Goal: Task Accomplishment & Management: Manage account settings

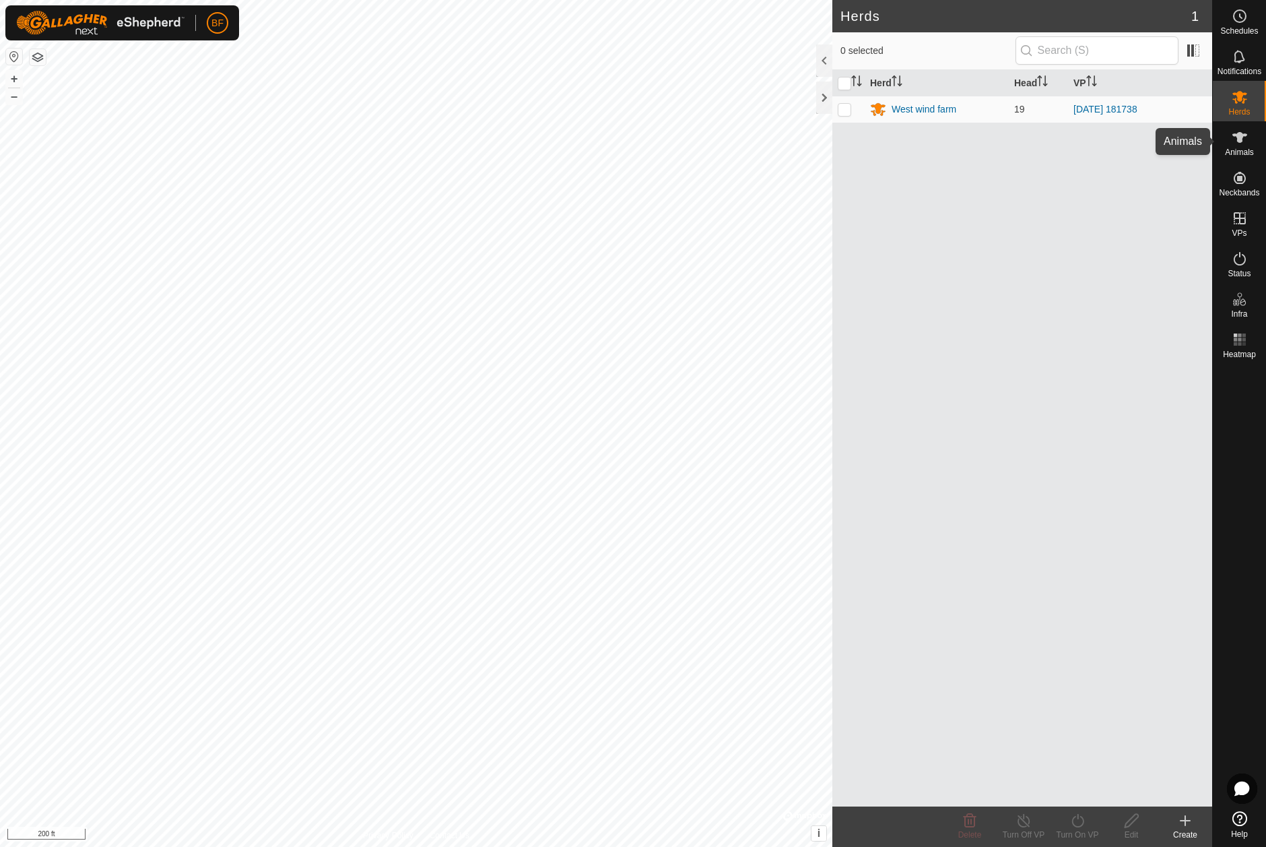
click at [1243, 136] on icon at bounding box center [1240, 137] width 15 height 11
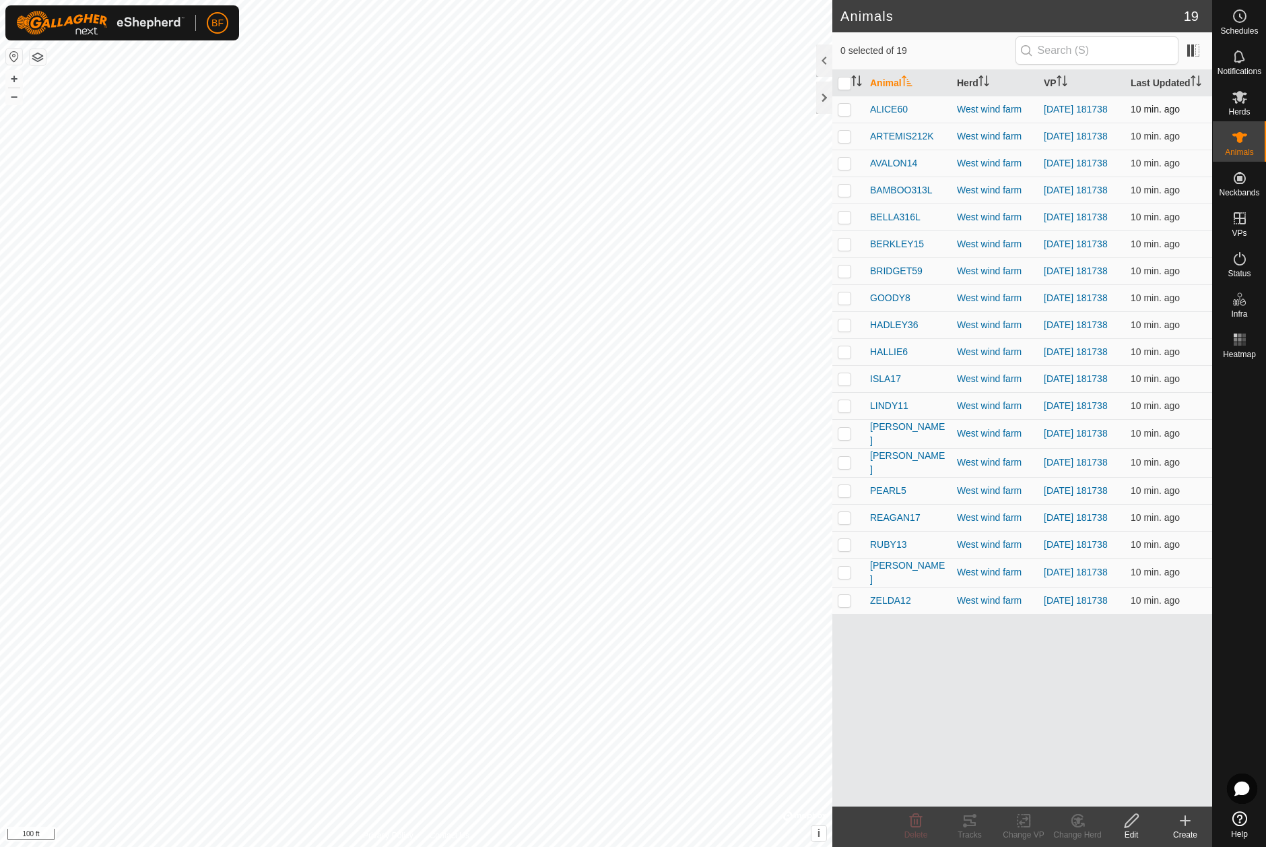
click at [845, 110] on p-checkbox at bounding box center [844, 109] width 13 height 11
click at [973, 825] on icon at bounding box center [970, 820] width 12 height 11
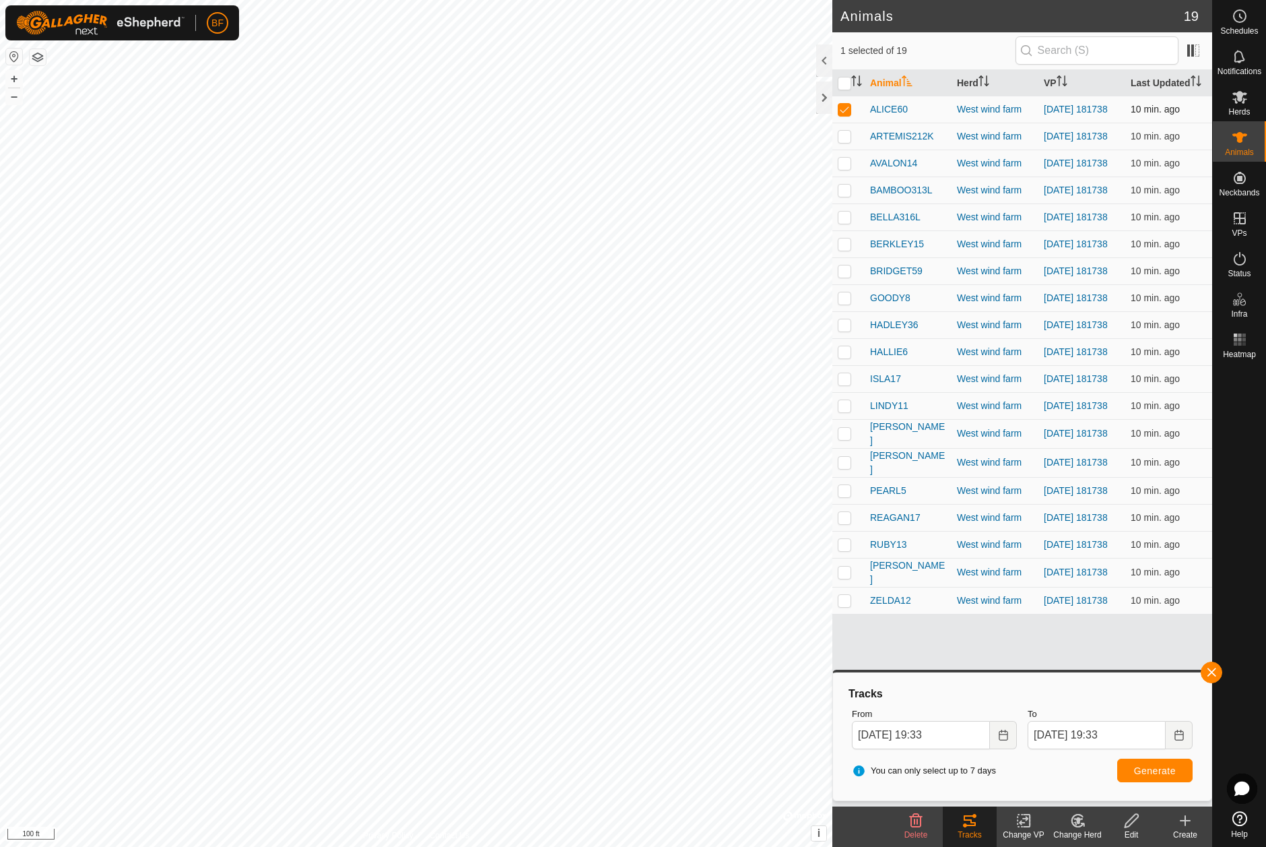
drag, startPoint x: 845, startPoint y: 111, endPoint x: 846, endPoint y: 119, distance: 7.4
click at [845, 112] on p-checkbox at bounding box center [844, 109] width 13 height 11
checkbox input "false"
click at [847, 138] on p-checkbox at bounding box center [844, 136] width 13 height 11
click at [1212, 674] on button "button" at bounding box center [1212, 672] width 22 height 22
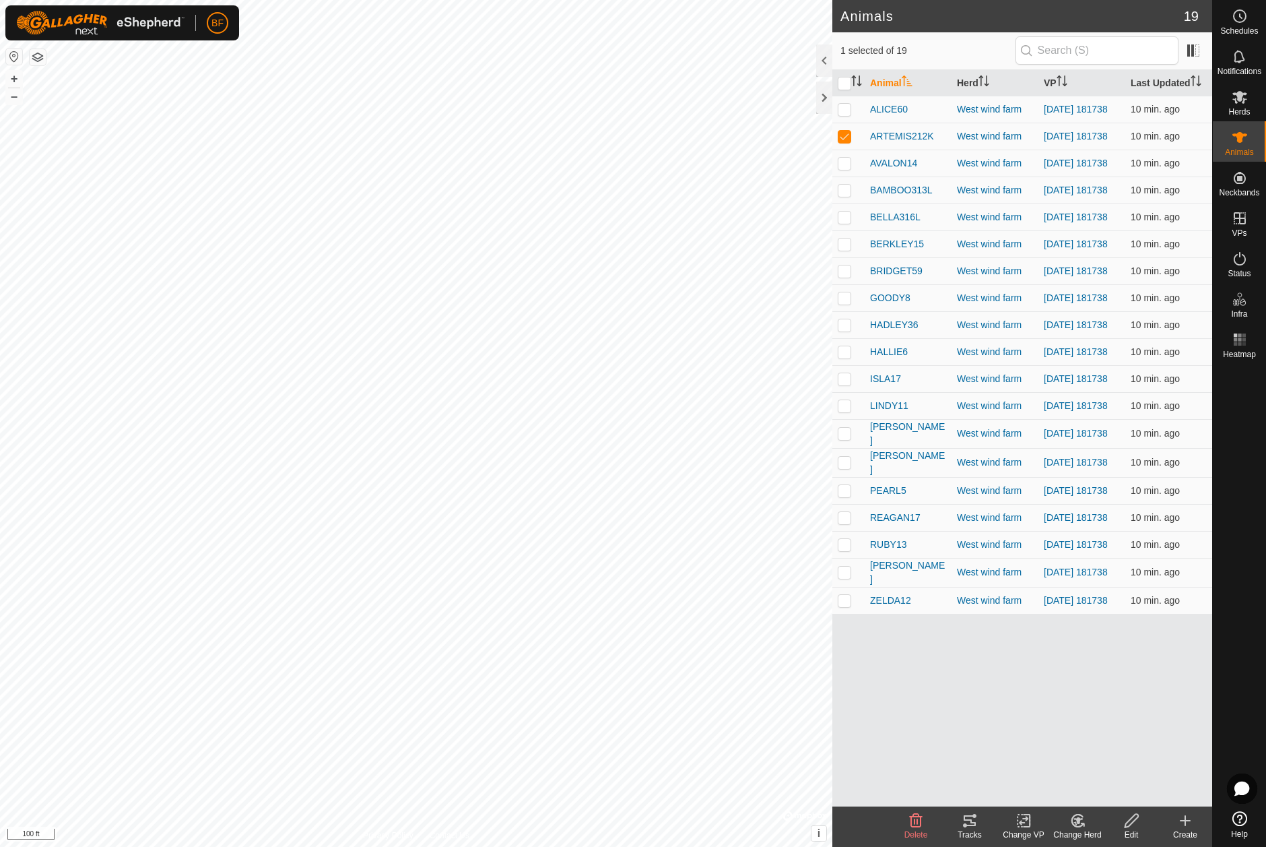
click at [970, 829] on div "Tracks" at bounding box center [970, 835] width 54 height 12
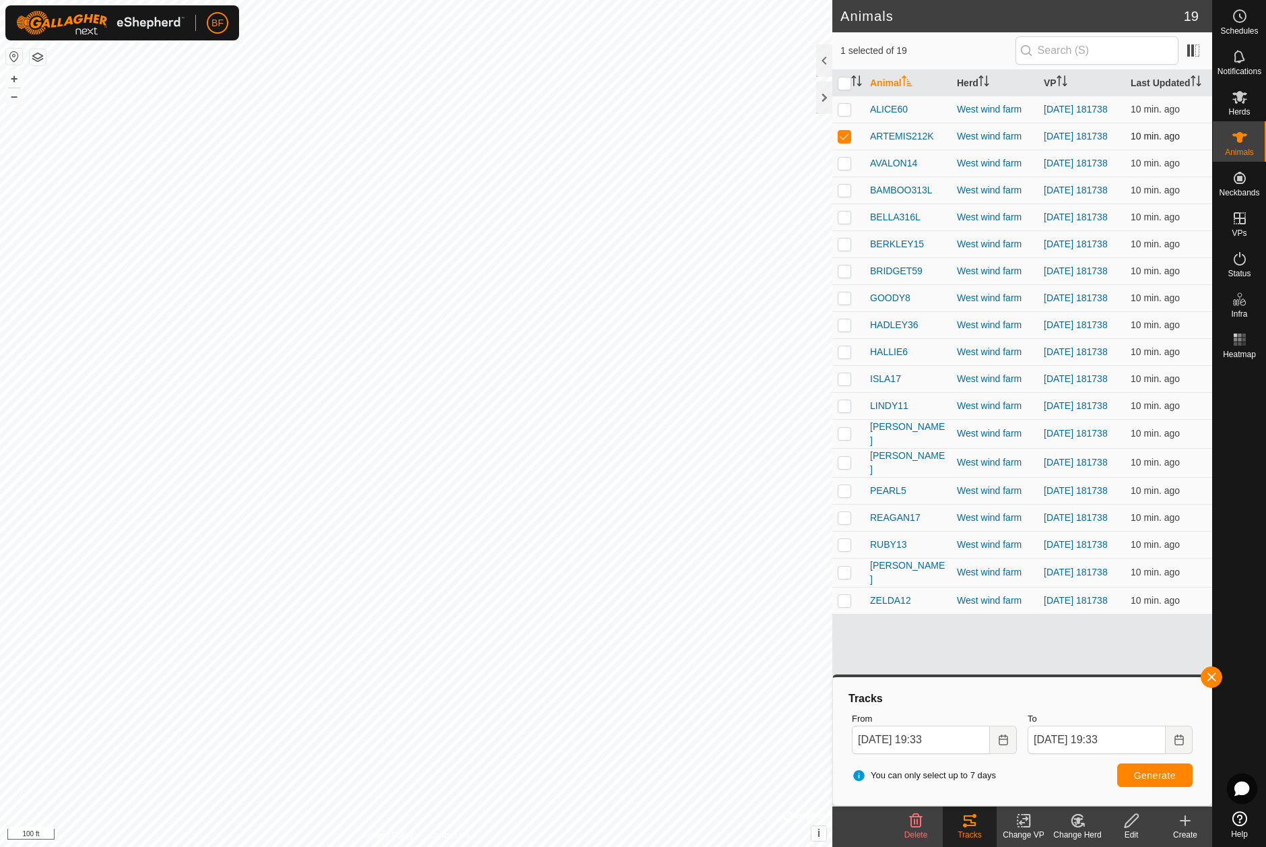
click at [845, 133] on td at bounding box center [849, 136] width 32 height 27
checkbox input "false"
click at [845, 168] on p-checkbox at bounding box center [844, 163] width 13 height 11
click at [1212, 678] on span "button" at bounding box center [1211, 677] width 11 height 11
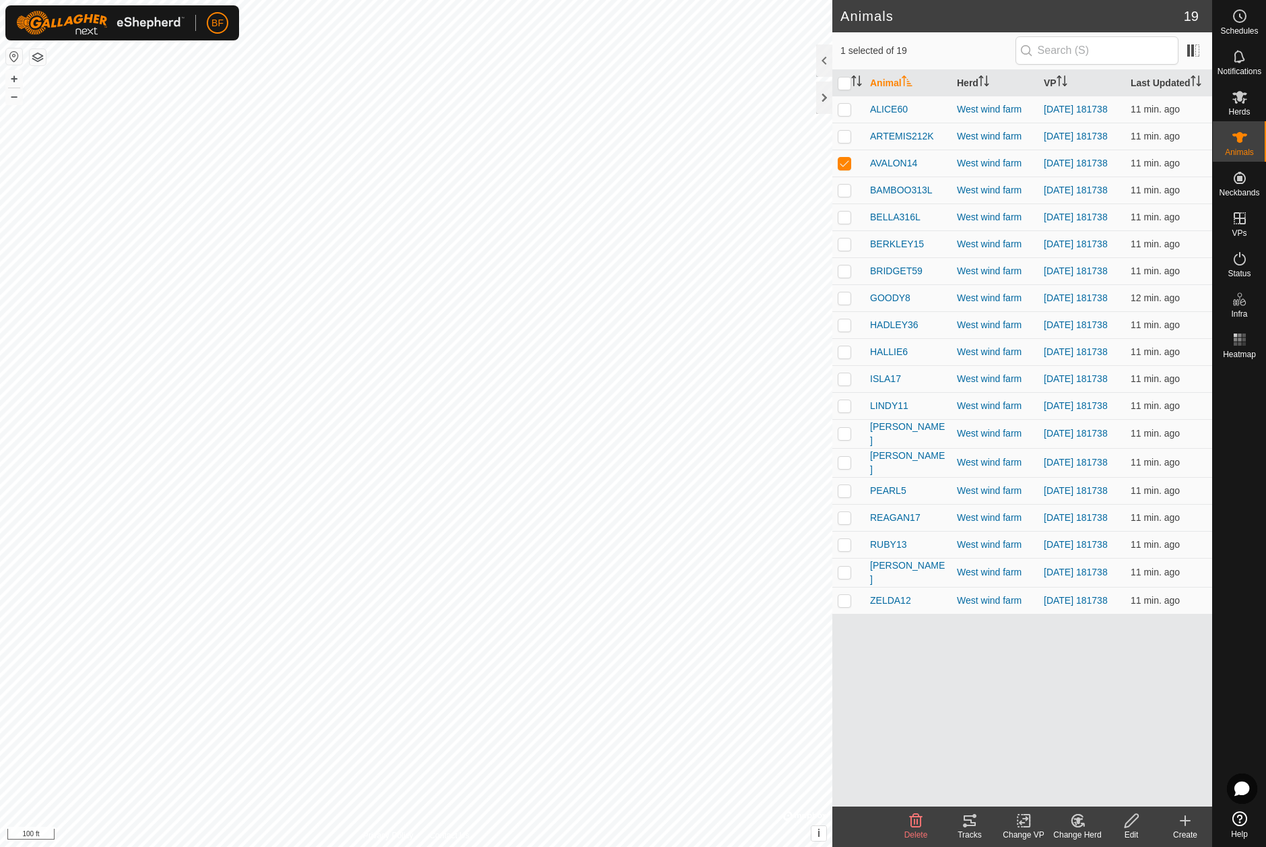
click at [972, 832] on div "Tracks" at bounding box center [970, 835] width 54 height 12
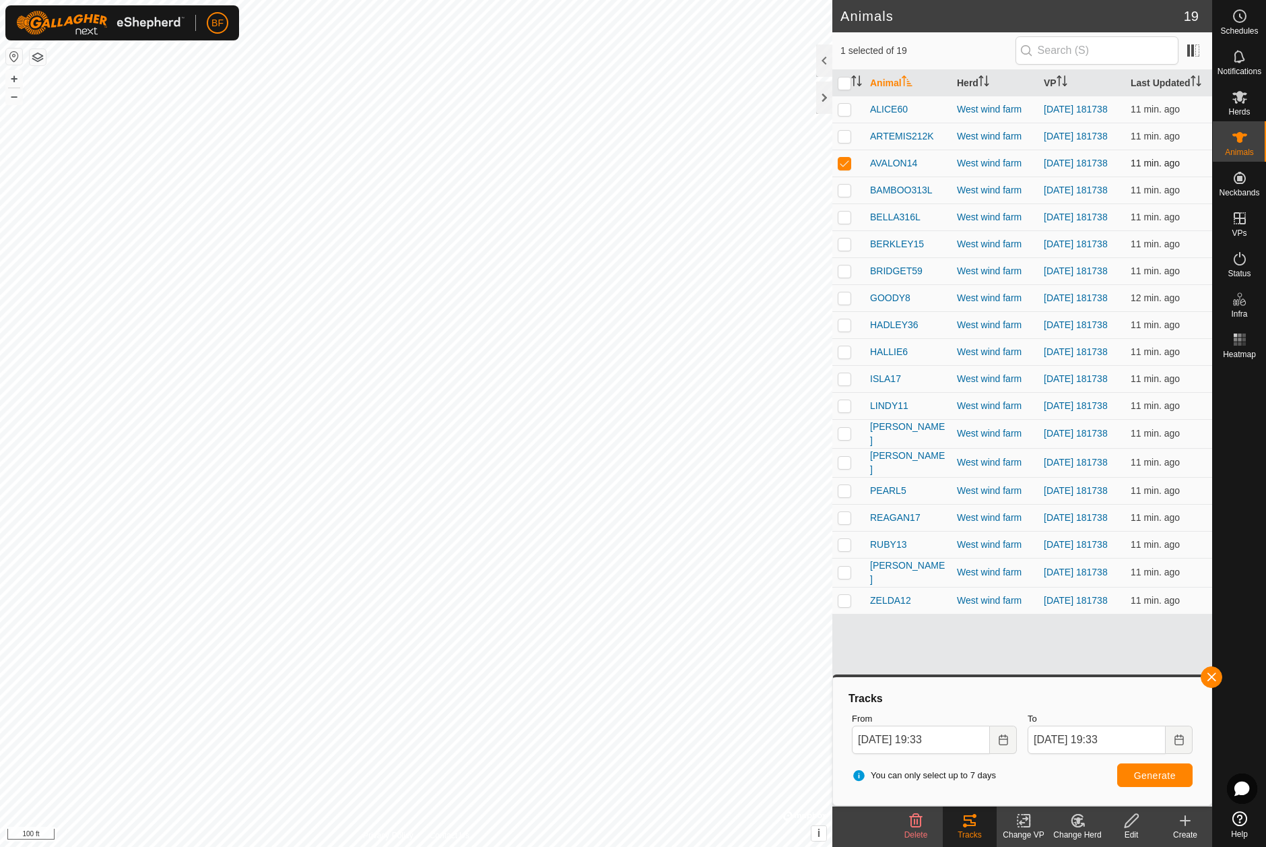
drag, startPoint x: 844, startPoint y: 167, endPoint x: 849, endPoint y: 177, distance: 11.5
click at [844, 167] on p-checkbox at bounding box center [844, 163] width 13 height 11
checkbox input "false"
click at [847, 195] on p-checkbox at bounding box center [844, 190] width 13 height 11
drag, startPoint x: 1214, startPoint y: 674, endPoint x: 1189, endPoint y: 694, distance: 33.0
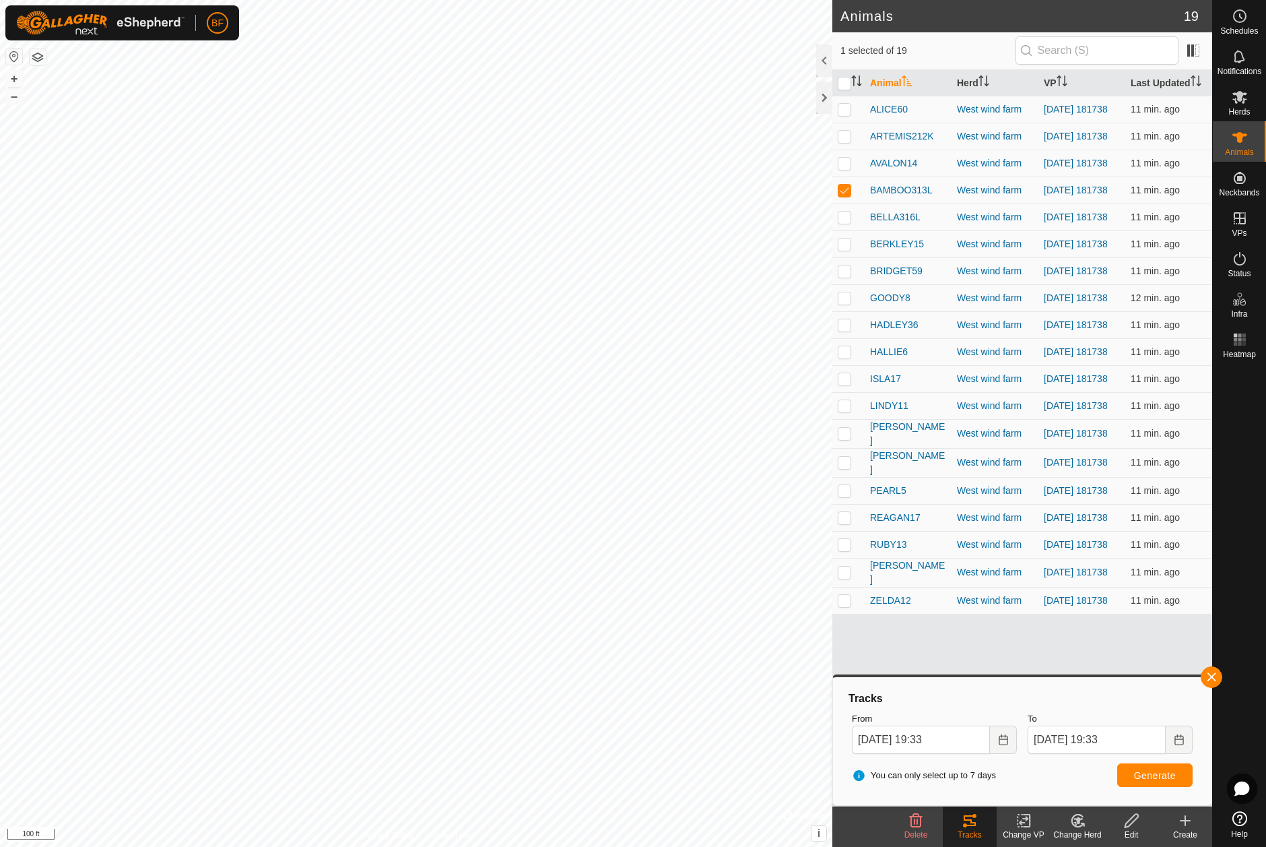
click at [1214, 675] on button "button" at bounding box center [1212, 677] width 22 height 22
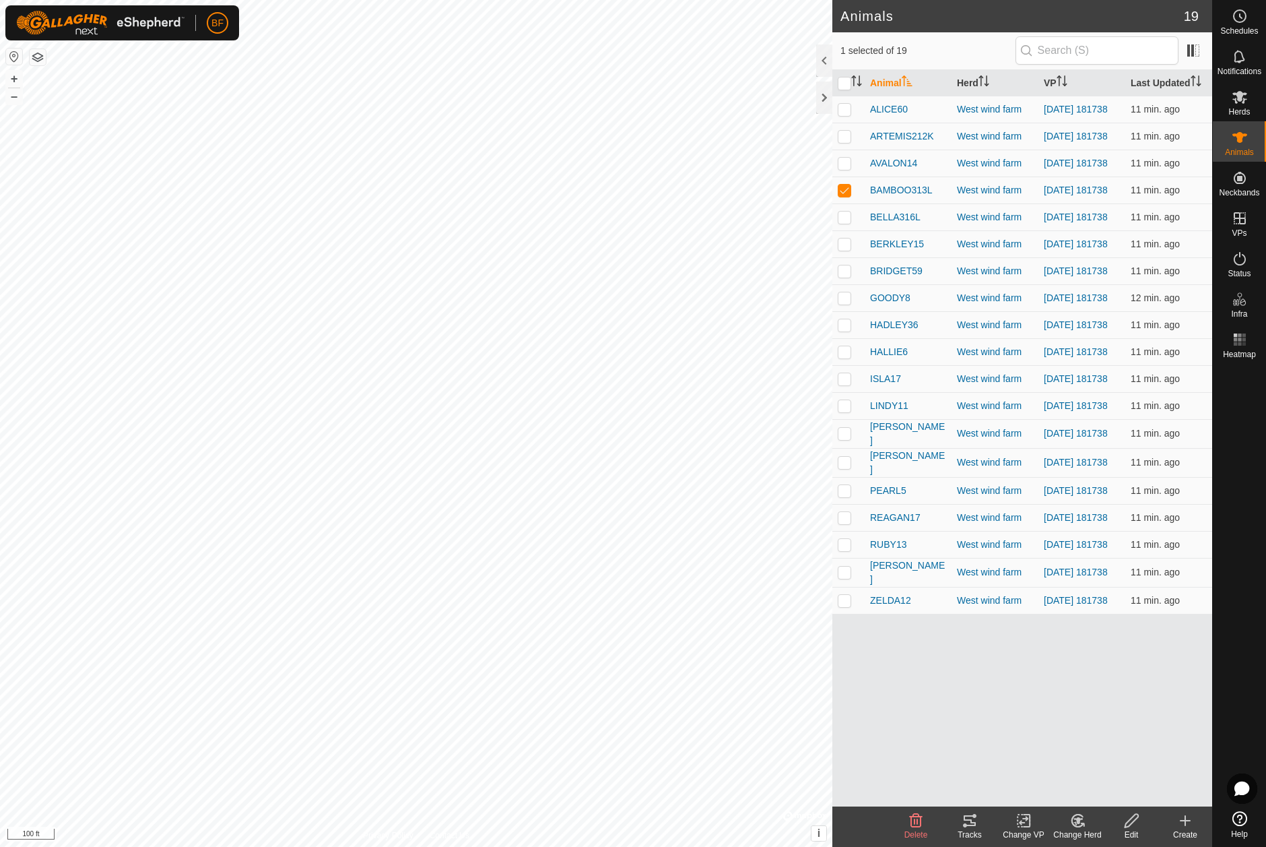
click at [971, 820] on icon at bounding box center [970, 820] width 12 height 11
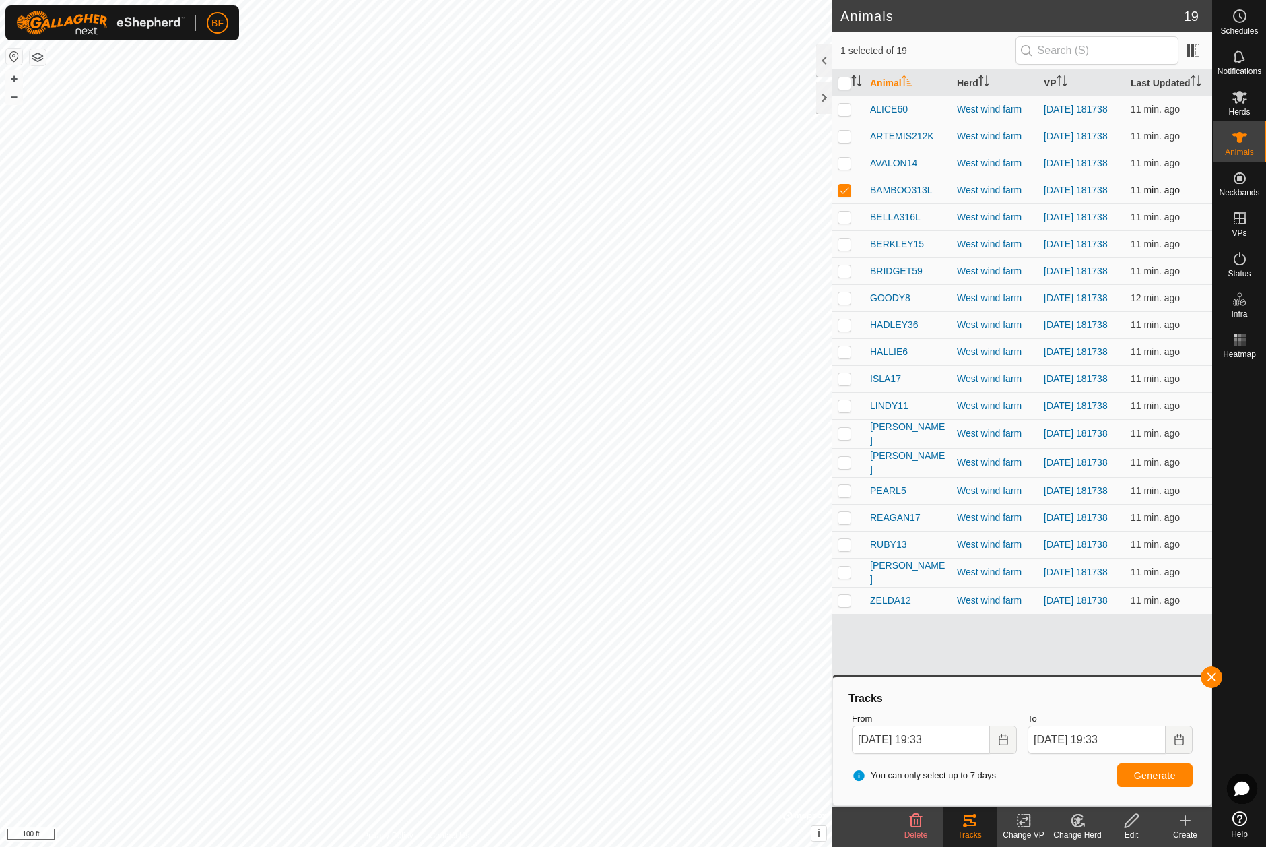
click at [849, 195] on p-checkbox at bounding box center [844, 190] width 13 height 11
checkbox input "false"
click at [849, 222] on p-checkbox at bounding box center [844, 217] width 13 height 11
click at [1221, 677] on button "button" at bounding box center [1212, 677] width 22 height 22
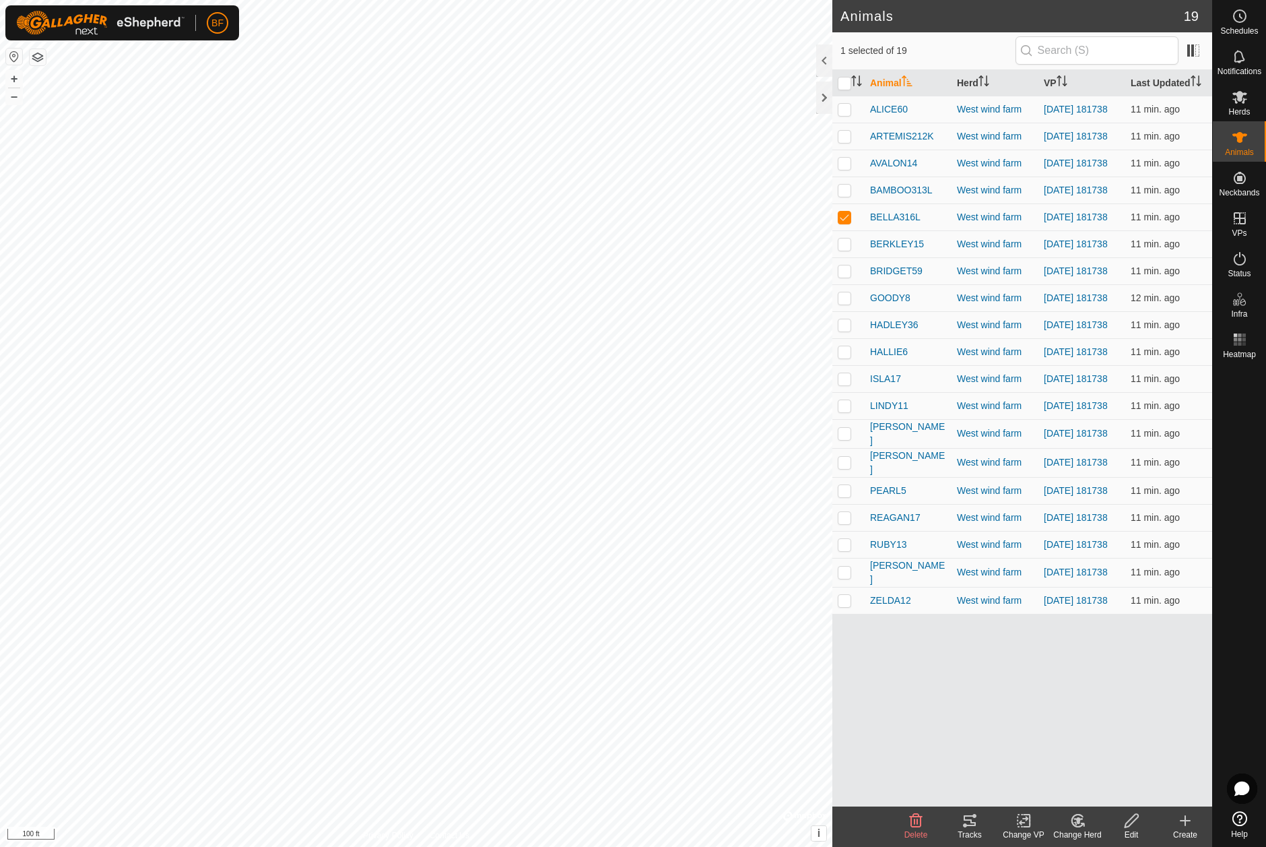
click at [973, 831] on div "Tracks" at bounding box center [970, 835] width 54 height 12
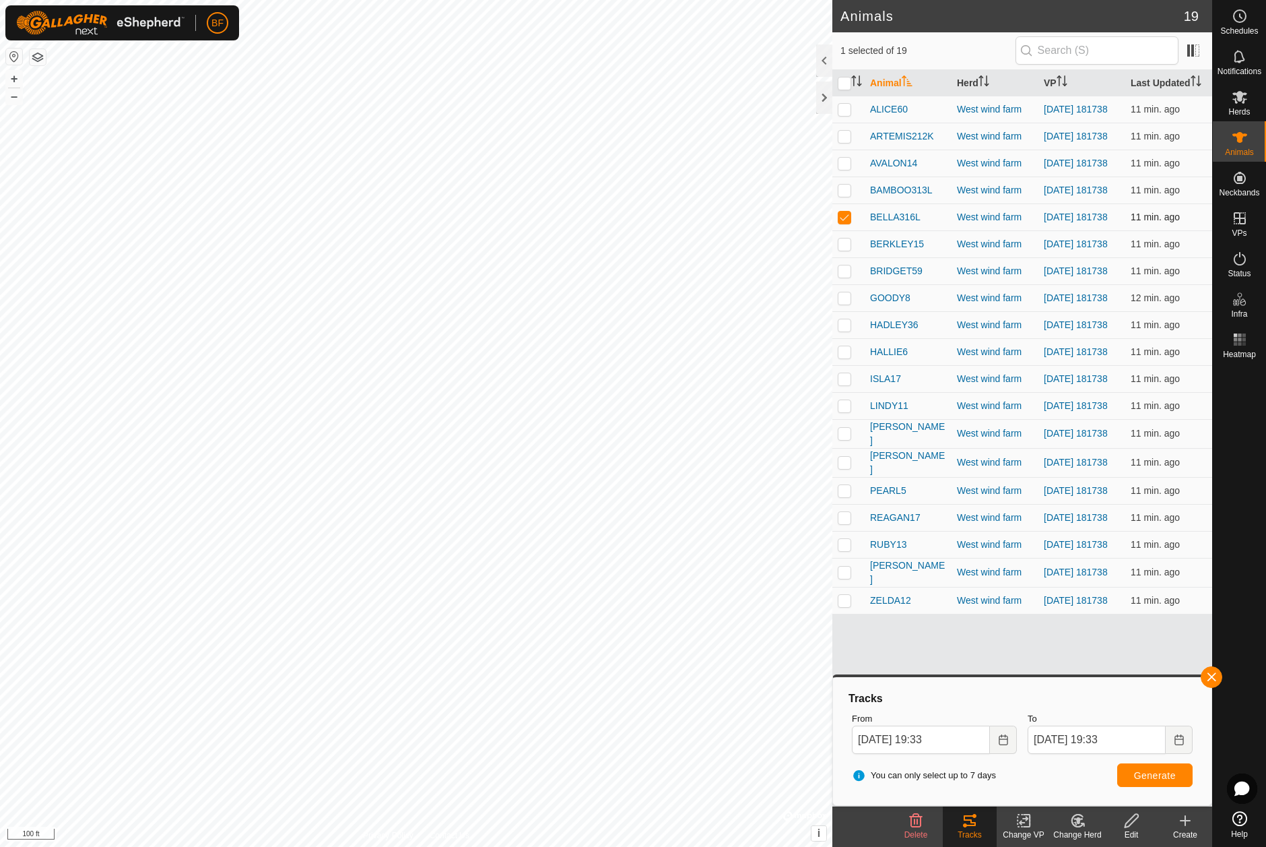
click at [847, 222] on p-checkbox at bounding box center [844, 217] width 13 height 11
checkbox input "false"
drag, startPoint x: 846, startPoint y: 252, endPoint x: 873, endPoint y: 275, distance: 35.8
click at [846, 249] on p-checkbox at bounding box center [844, 243] width 13 height 11
click at [1206, 677] on button "button" at bounding box center [1212, 677] width 22 height 22
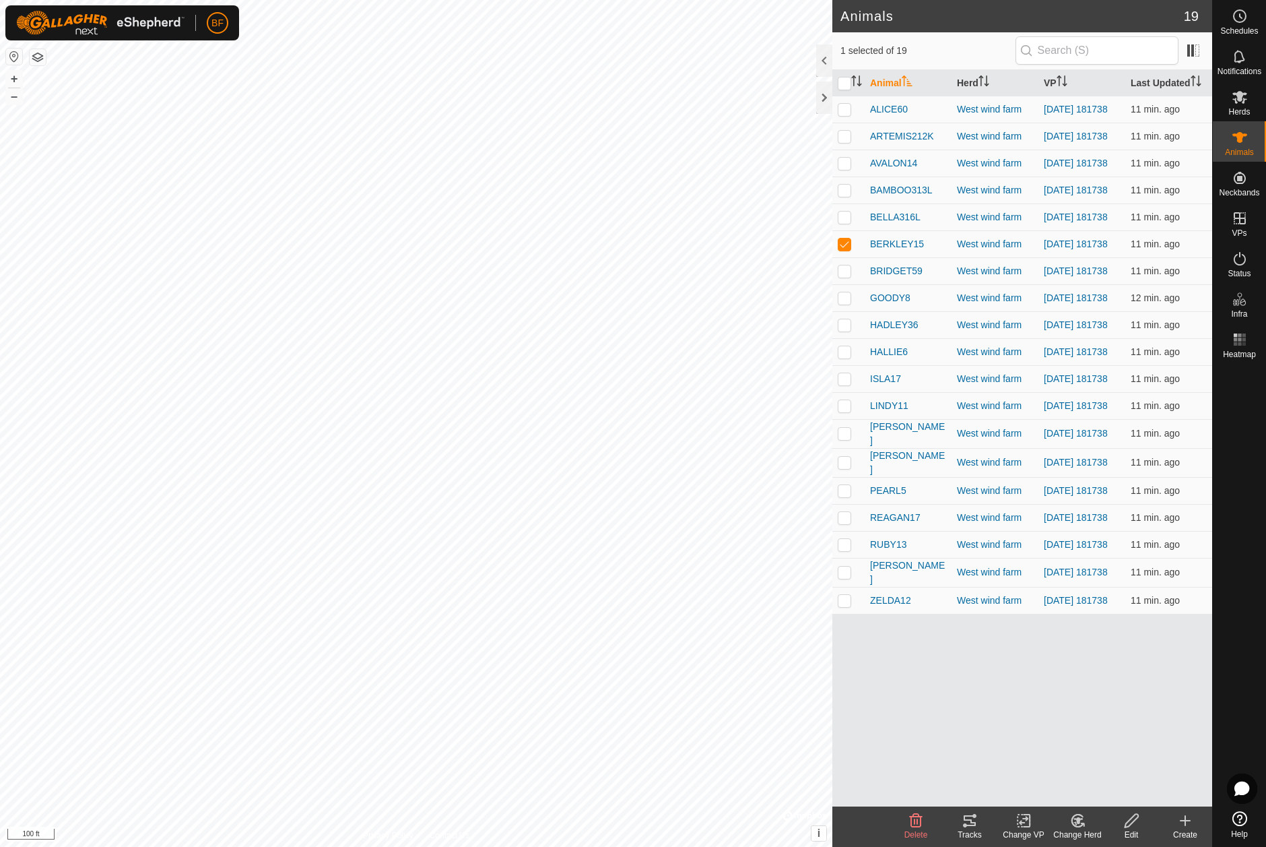
click at [967, 826] on icon at bounding box center [970, 820] width 12 height 11
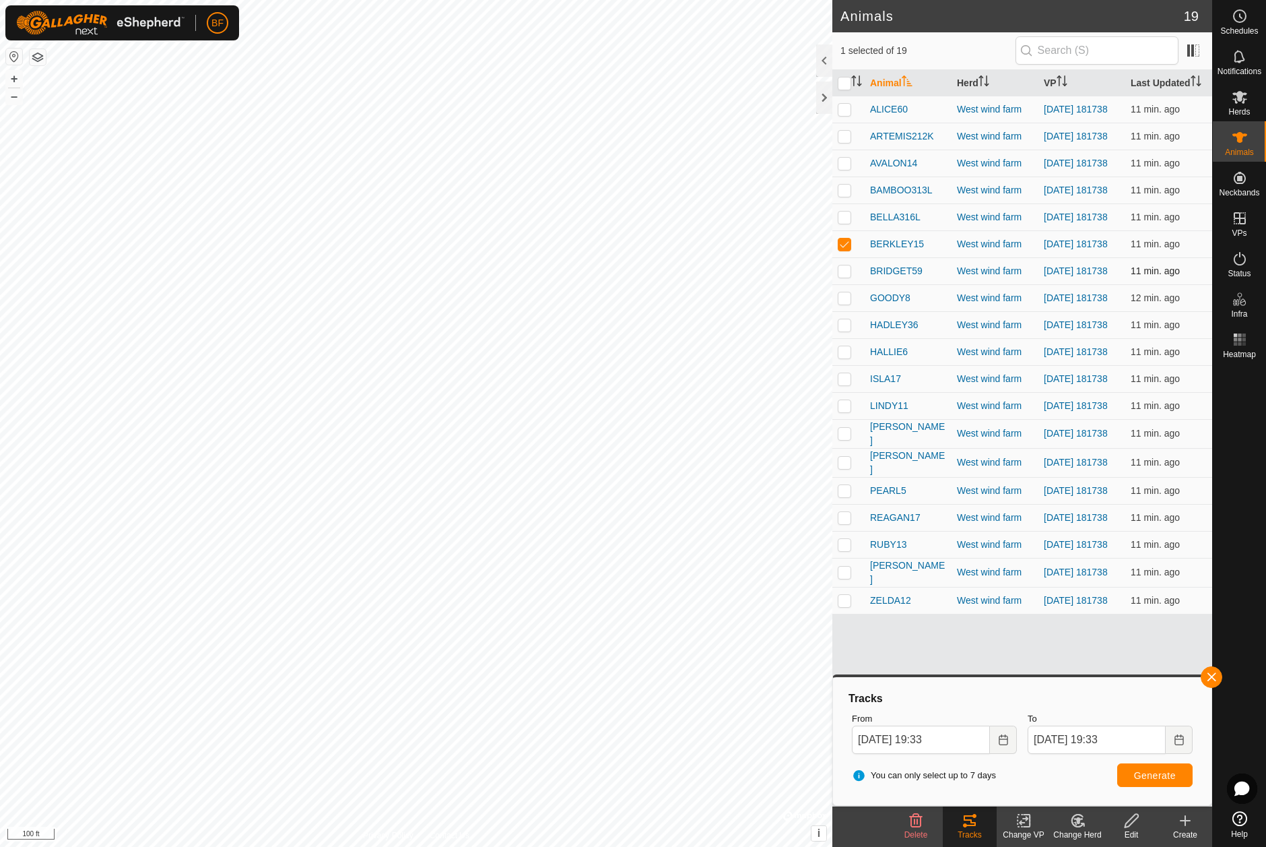
click at [843, 249] on p-checkbox at bounding box center [844, 243] width 13 height 11
checkbox input "false"
click at [847, 276] on p-checkbox at bounding box center [844, 270] width 13 height 11
drag, startPoint x: 1213, startPoint y: 678, endPoint x: 1177, endPoint y: 696, distance: 41.0
click at [1212, 678] on button "button" at bounding box center [1212, 677] width 22 height 22
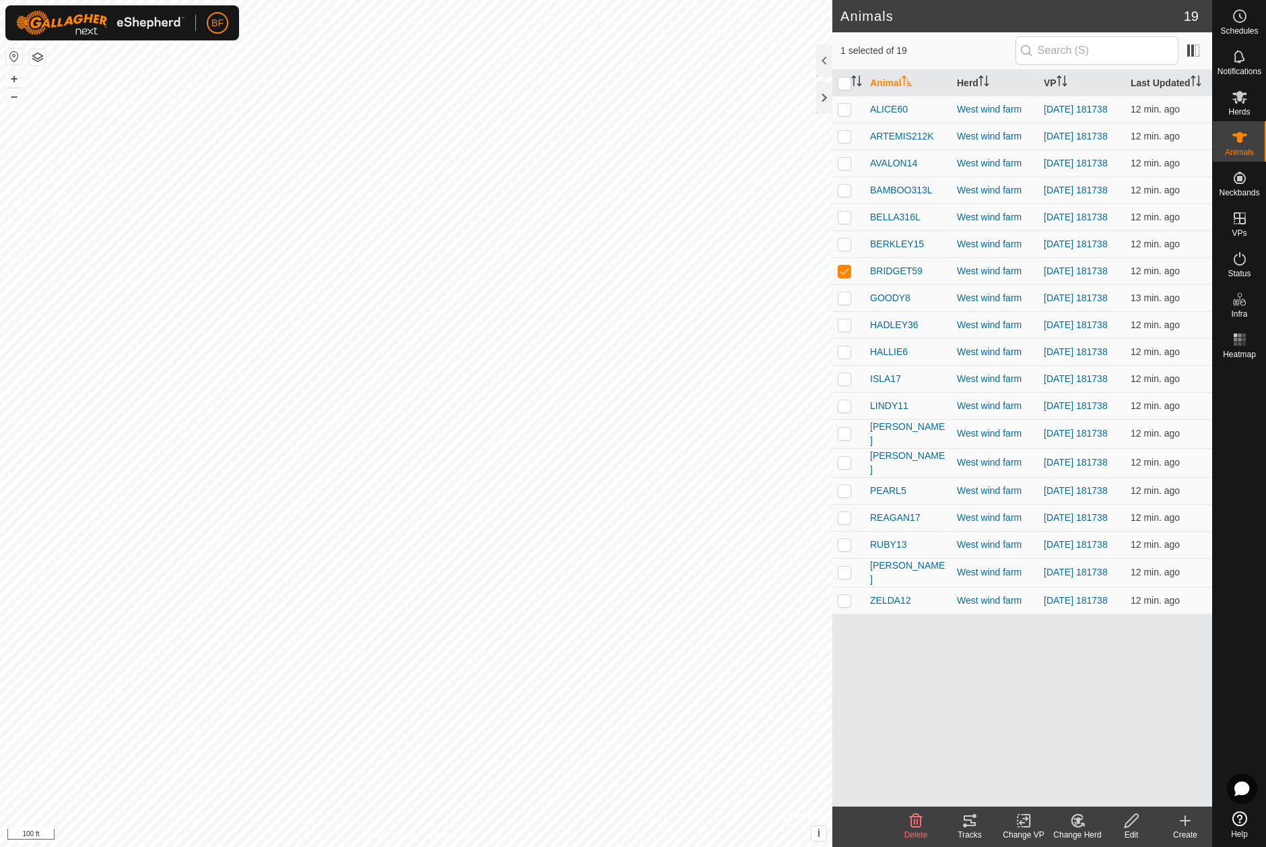
click at [975, 829] on div "Tracks" at bounding box center [970, 835] width 54 height 12
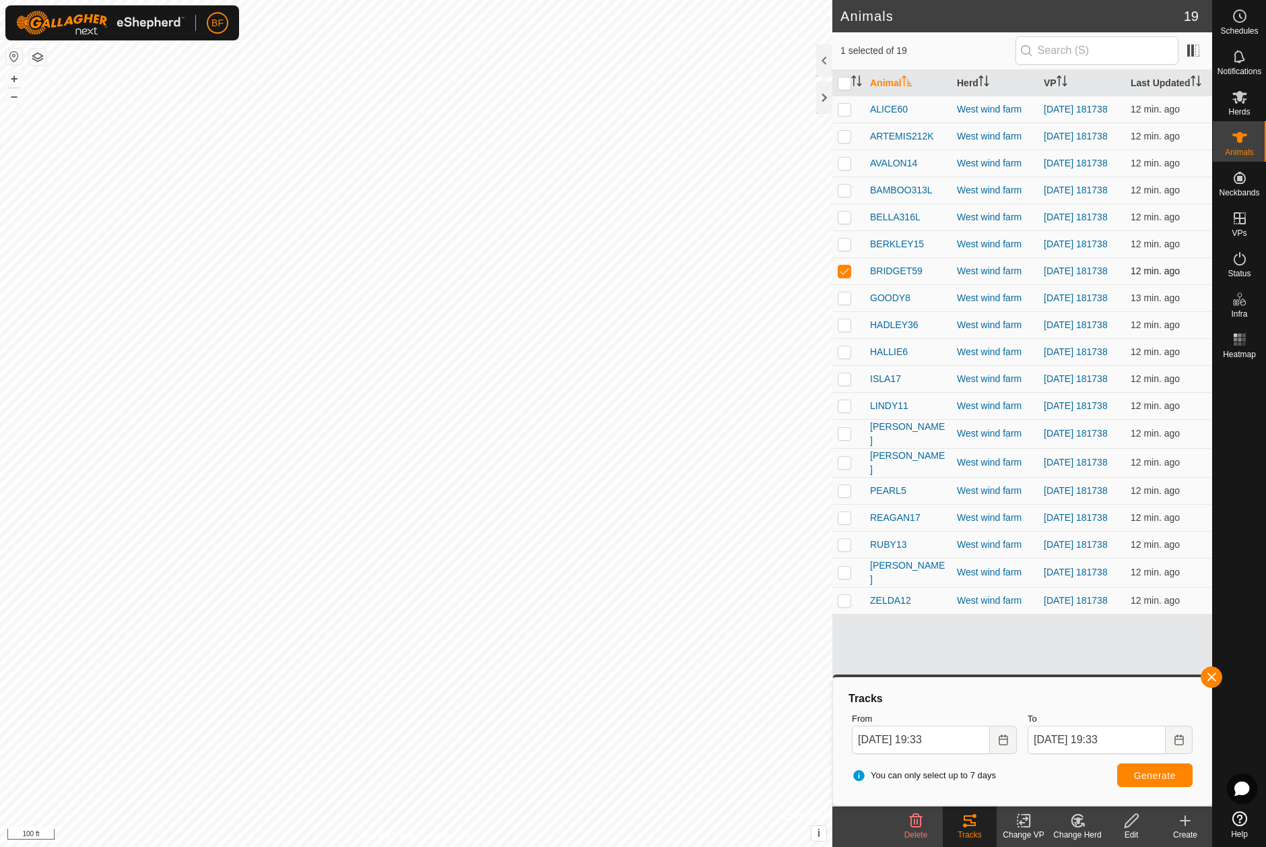
click at [843, 276] on p-checkbox at bounding box center [844, 270] width 13 height 11
checkbox input "false"
click at [847, 303] on p-checkbox at bounding box center [844, 297] width 13 height 11
click at [1210, 677] on button "button" at bounding box center [1212, 677] width 22 height 22
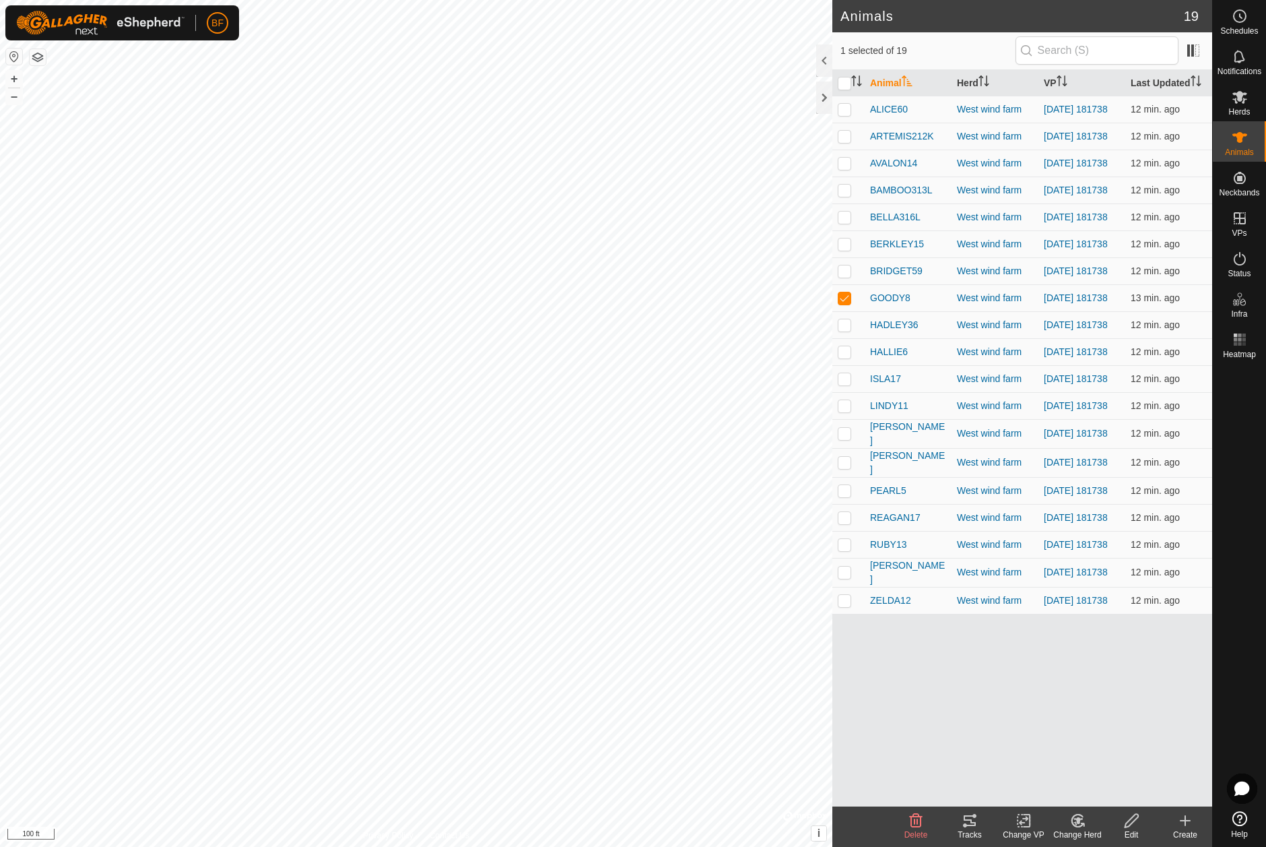
click at [976, 819] on icon at bounding box center [970, 820] width 16 height 16
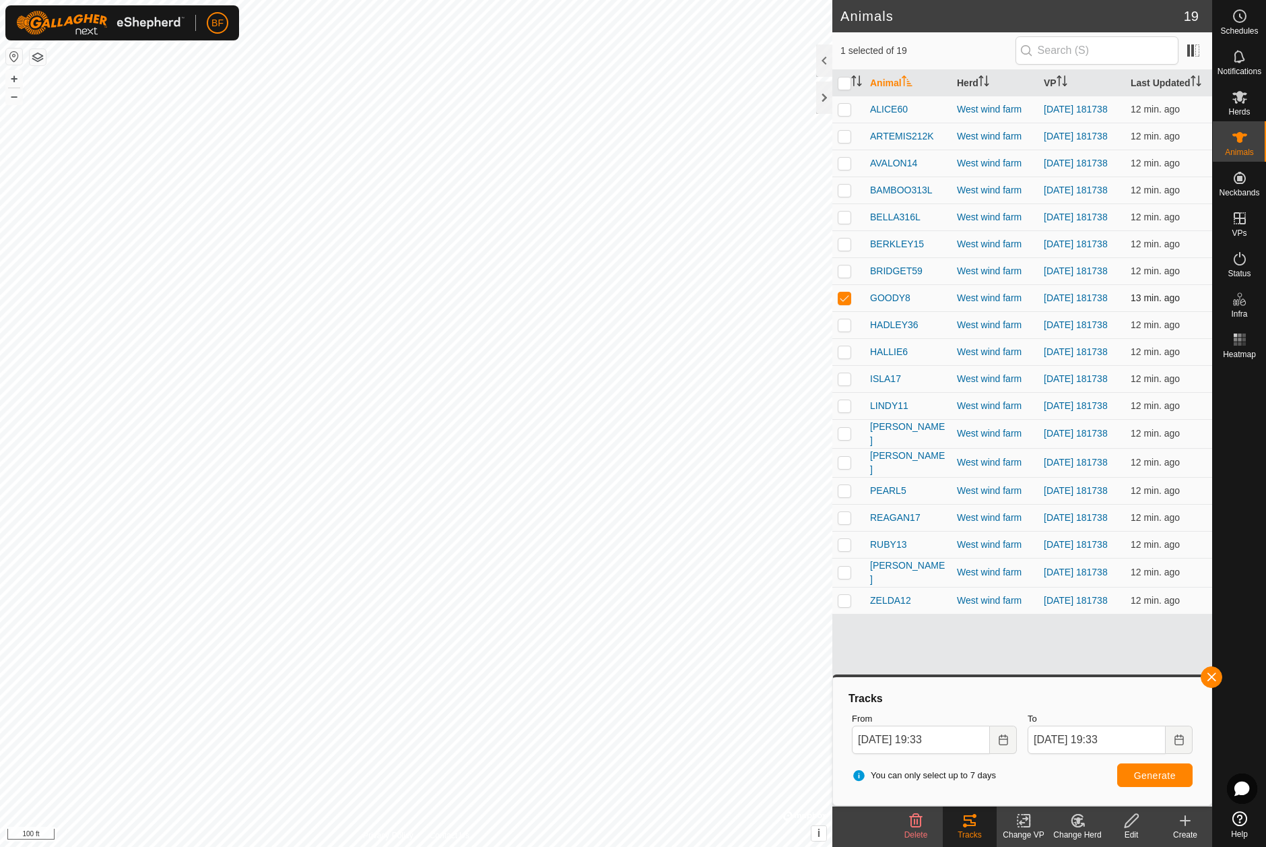
click at [843, 303] on p-checkbox at bounding box center [844, 297] width 13 height 11
checkbox input "false"
click at [844, 330] on p-checkbox at bounding box center [844, 324] width 13 height 11
click at [1219, 674] on button "button" at bounding box center [1212, 677] width 22 height 22
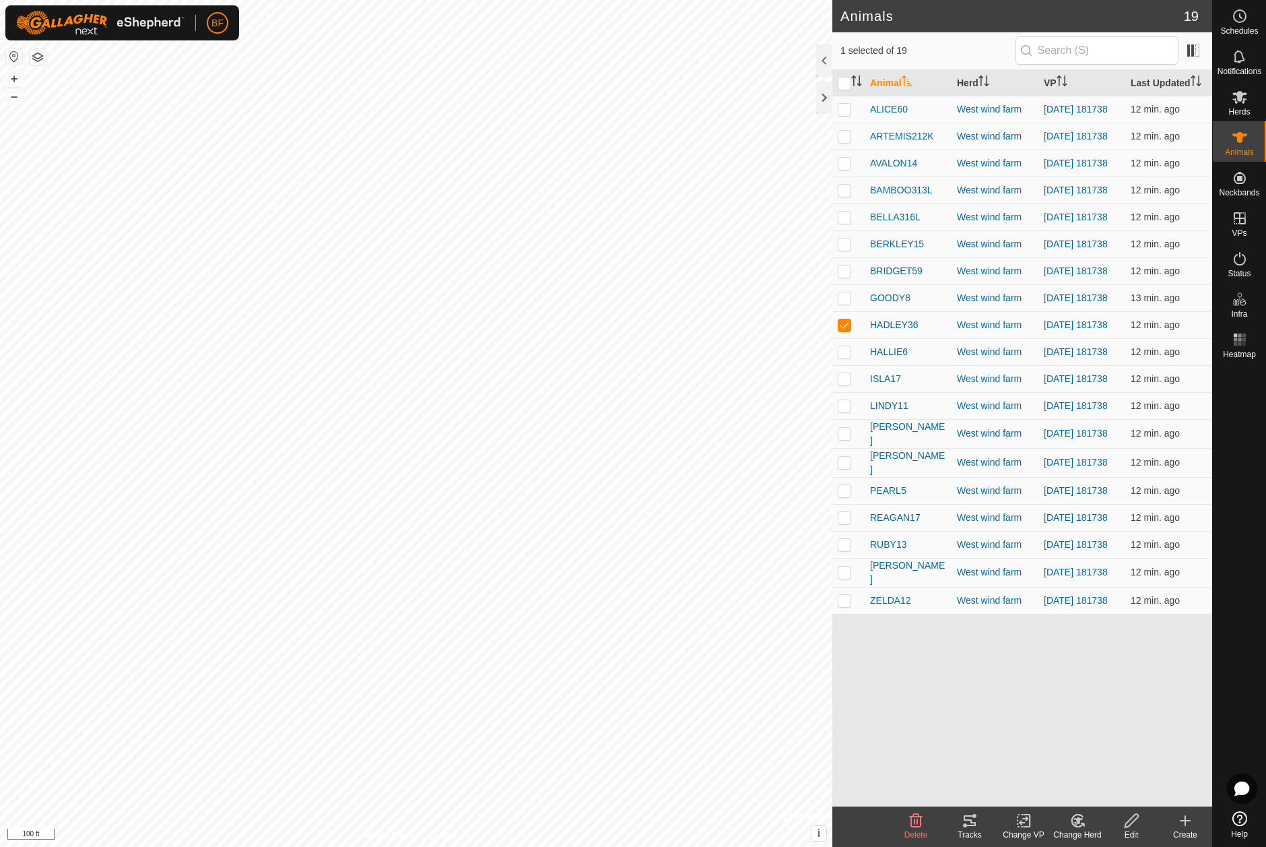
click at [974, 824] on icon at bounding box center [970, 820] width 16 height 16
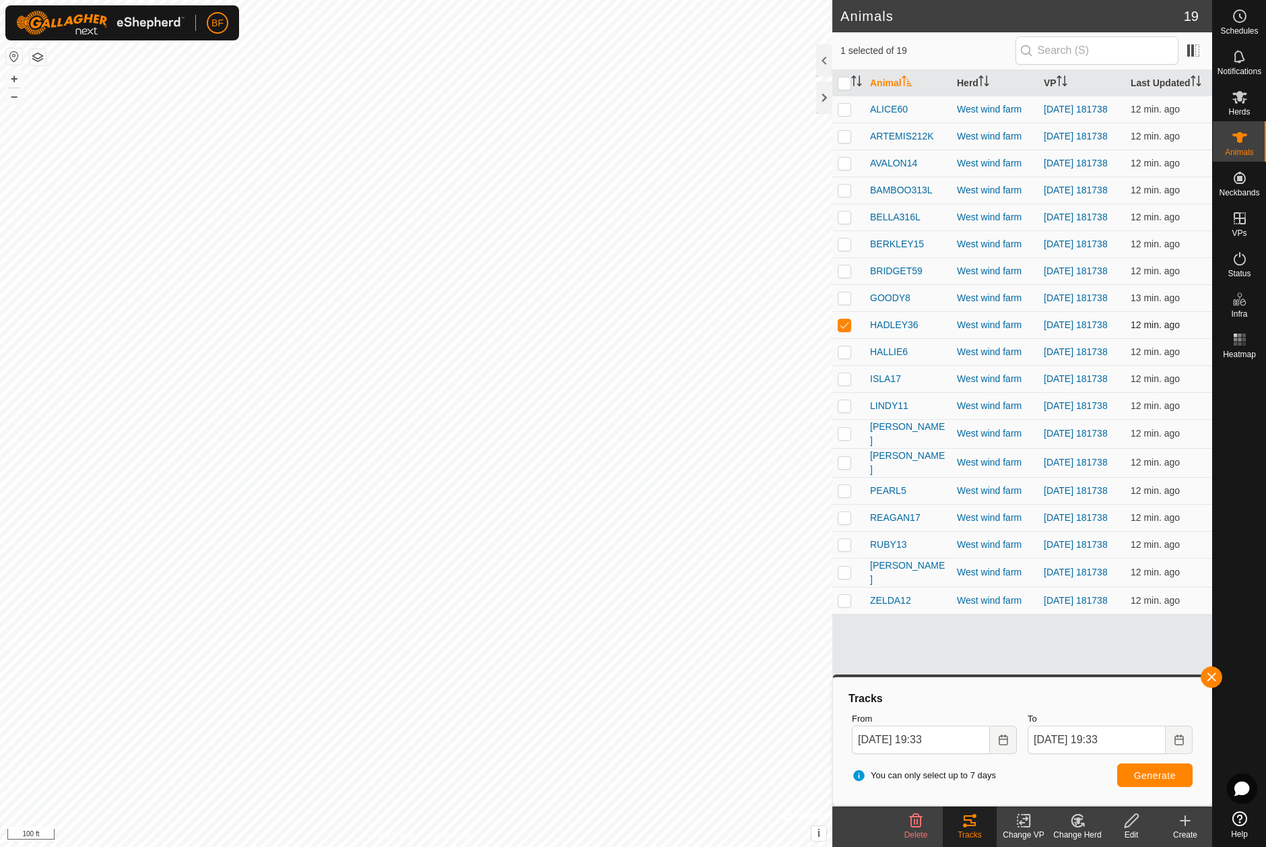
click at [847, 330] on p-checkbox at bounding box center [844, 324] width 13 height 11
checkbox input "false"
click at [844, 357] on p-checkbox at bounding box center [844, 351] width 13 height 11
drag, startPoint x: 1212, startPoint y: 676, endPoint x: 1122, endPoint y: 709, distance: 96.1
click at [1208, 679] on span "button" at bounding box center [1211, 677] width 11 height 11
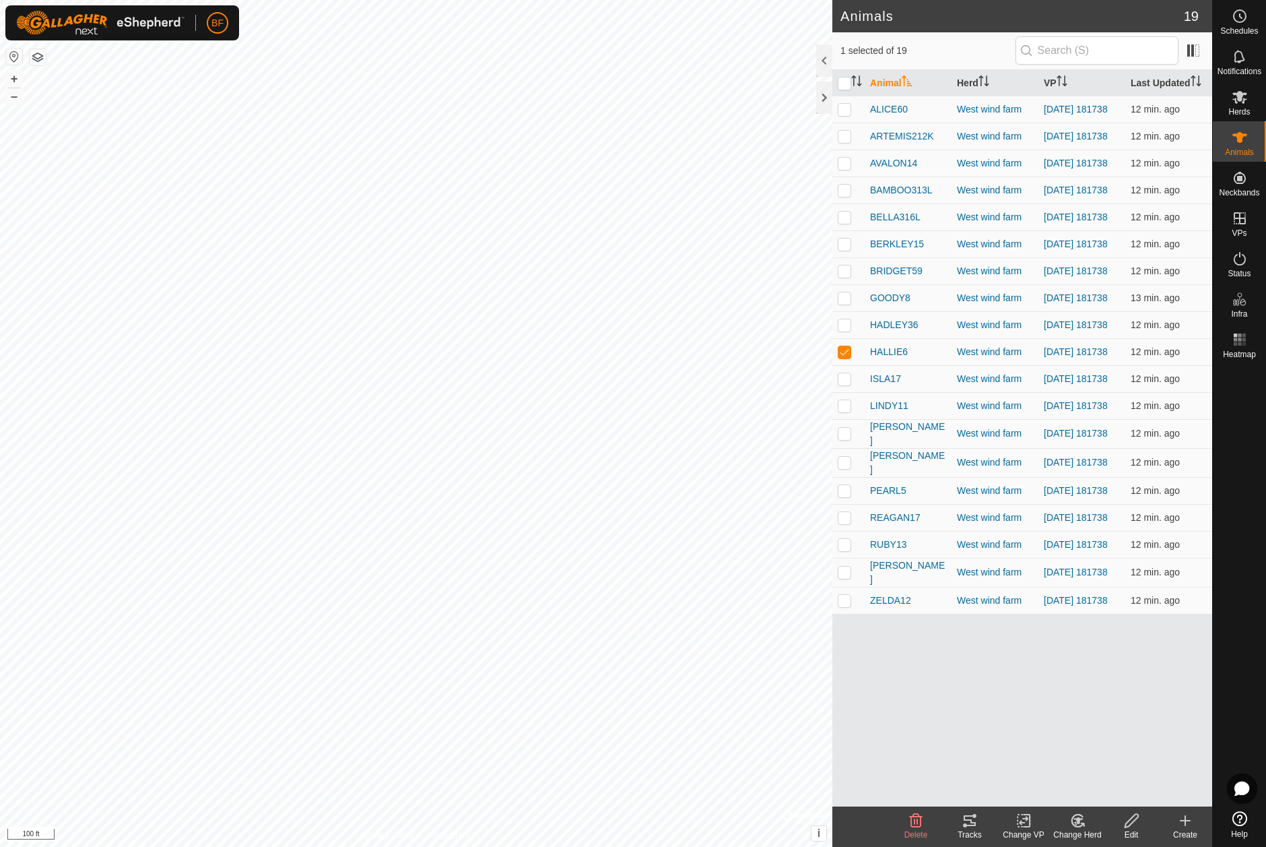
click at [969, 817] on icon at bounding box center [970, 820] width 16 height 16
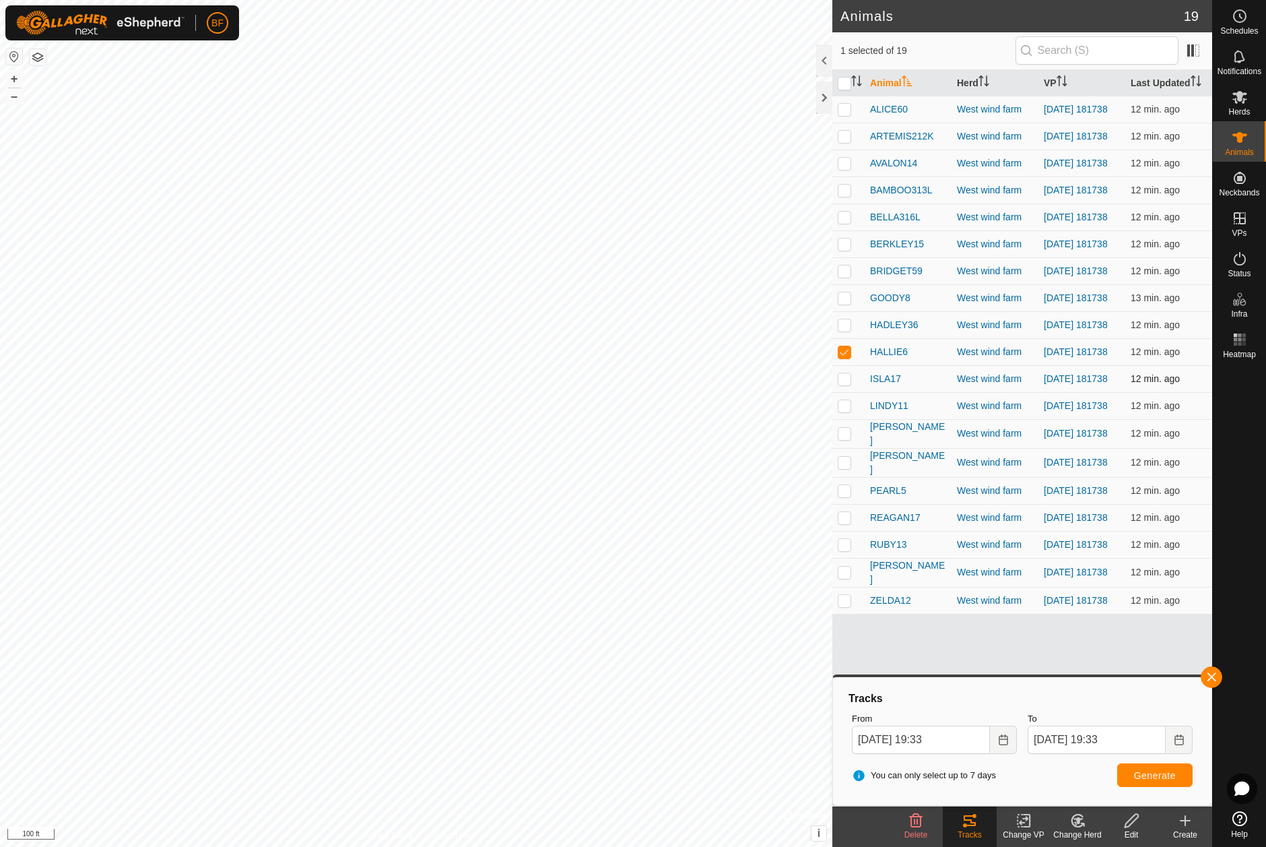
drag, startPoint x: 844, startPoint y: 368, endPoint x: 844, endPoint y: 388, distance: 20.2
click at [844, 357] on p-checkbox at bounding box center [844, 351] width 13 height 11
checkbox input "false"
click at [845, 384] on p-checkbox at bounding box center [844, 378] width 13 height 11
drag, startPoint x: 1216, startPoint y: 676, endPoint x: 1204, endPoint y: 680, distance: 12.4
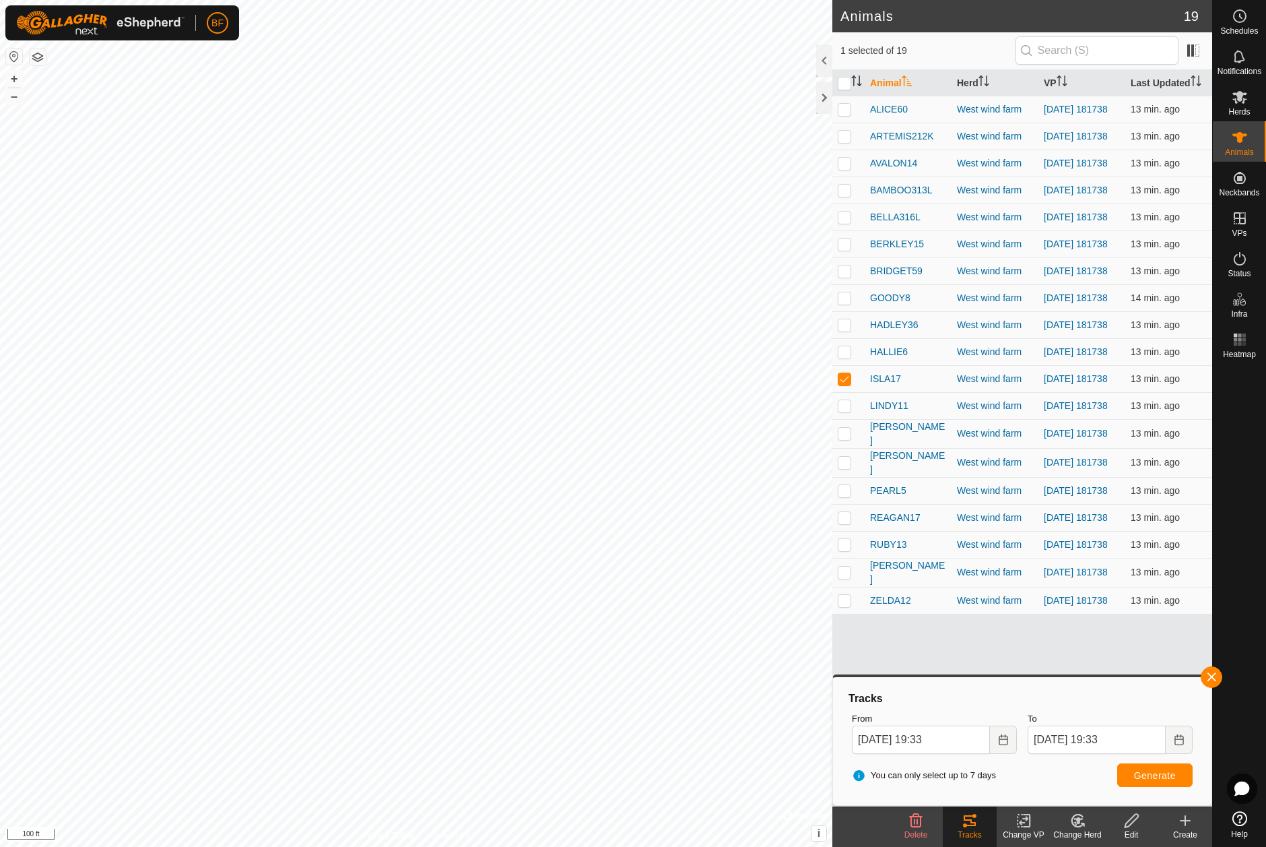
click at [1214, 676] on button "button" at bounding box center [1212, 677] width 22 height 22
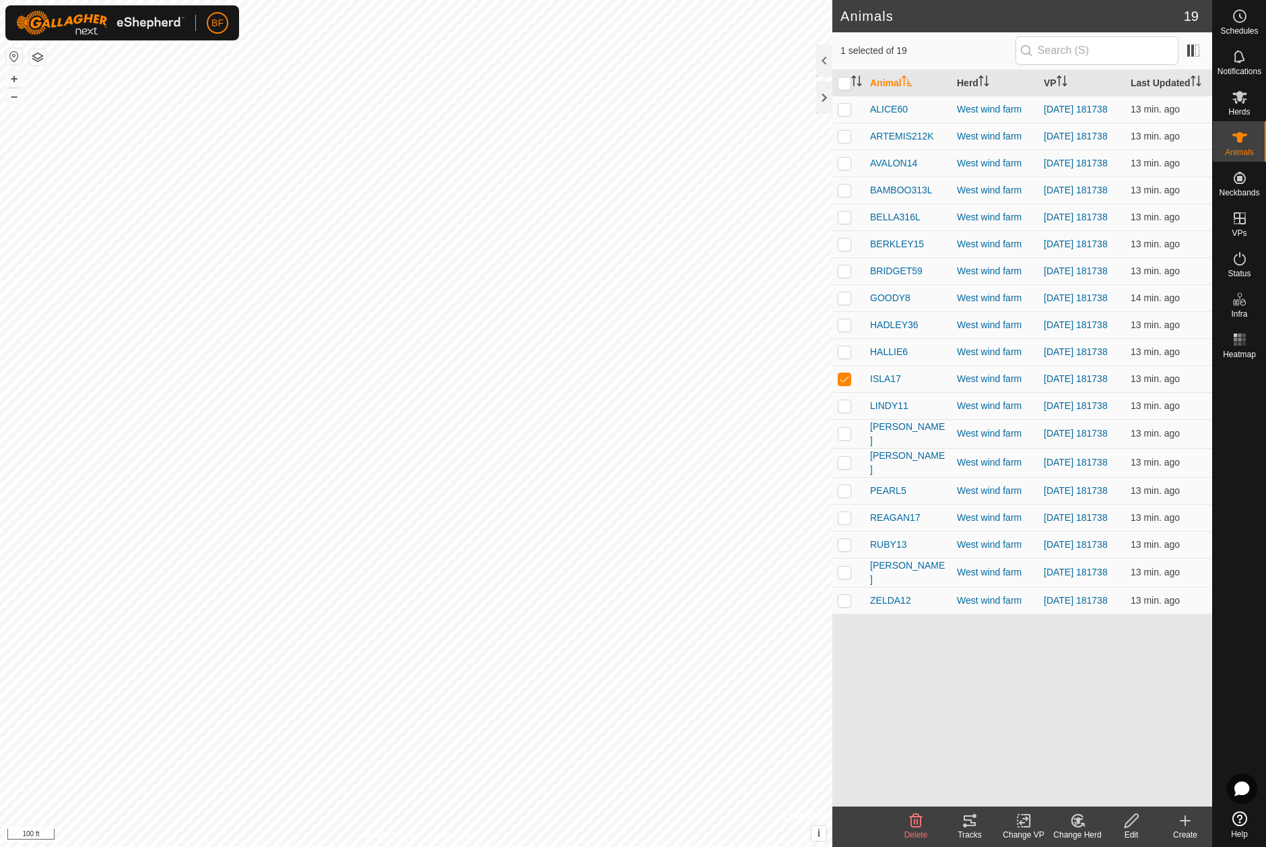
click at [969, 816] on icon at bounding box center [970, 820] width 16 height 16
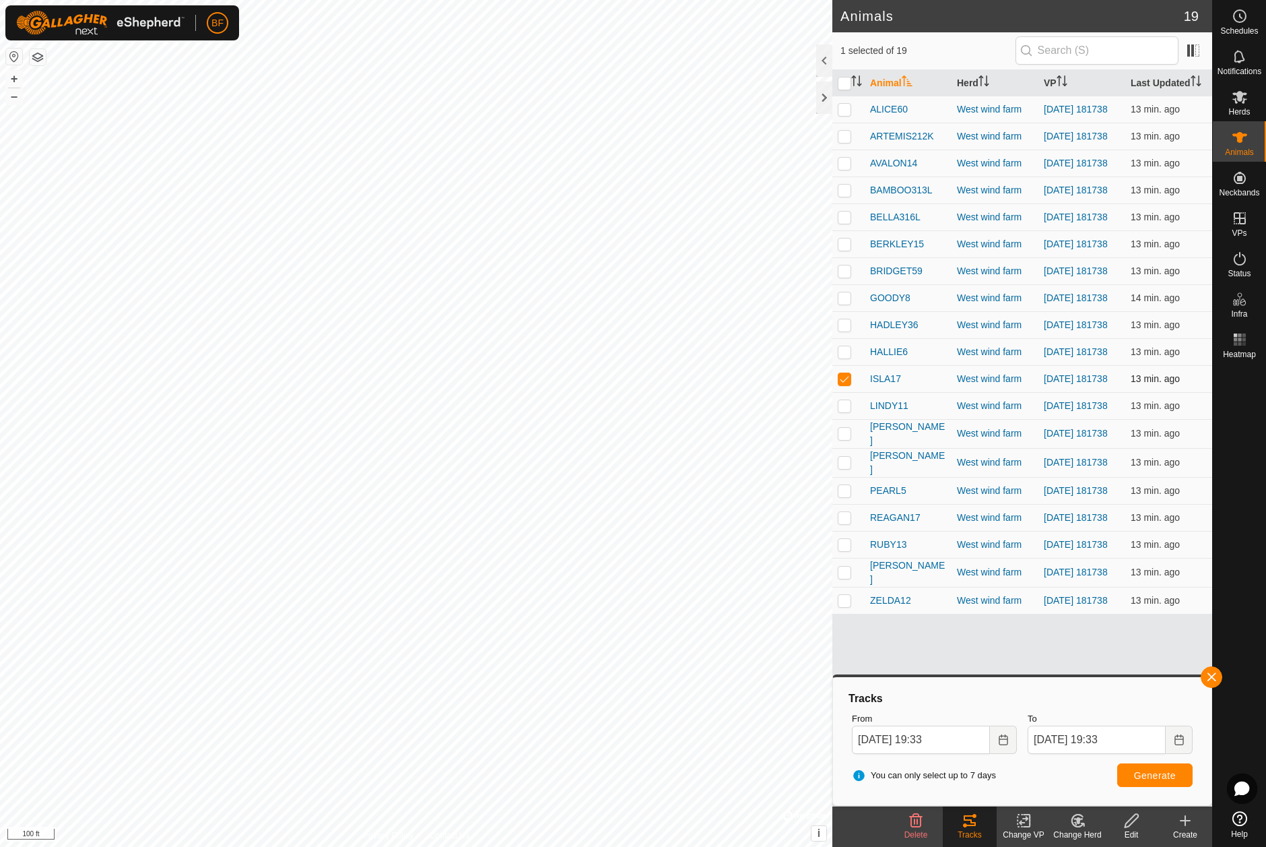
drag, startPoint x: 845, startPoint y: 398, endPoint x: 847, endPoint y: 414, distance: 16.3
click at [845, 384] on p-checkbox at bounding box center [844, 378] width 13 height 11
checkbox input "false"
click at [845, 411] on p-checkbox at bounding box center [844, 405] width 13 height 11
drag, startPoint x: 1216, startPoint y: 674, endPoint x: 1209, endPoint y: 680, distance: 8.6
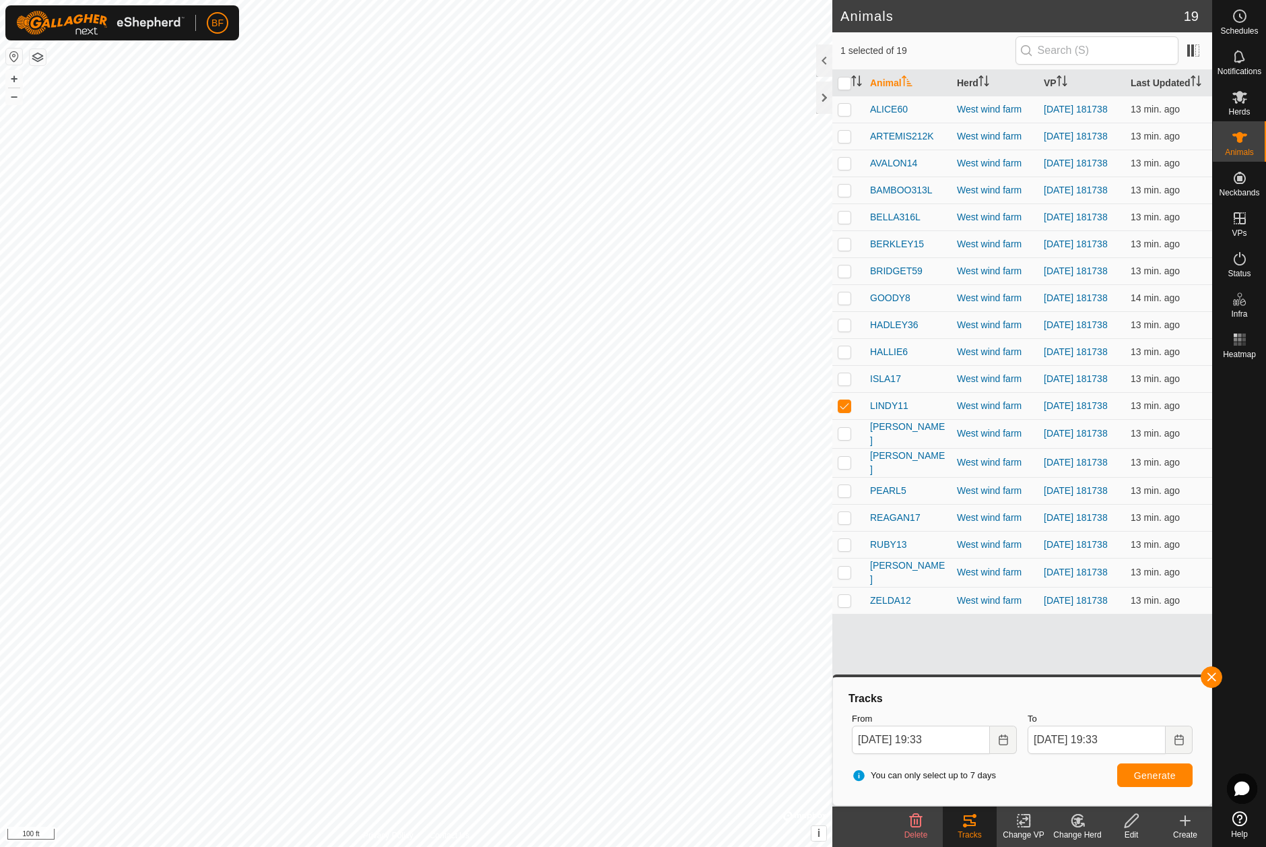
click at [1216, 674] on button "button" at bounding box center [1212, 677] width 22 height 22
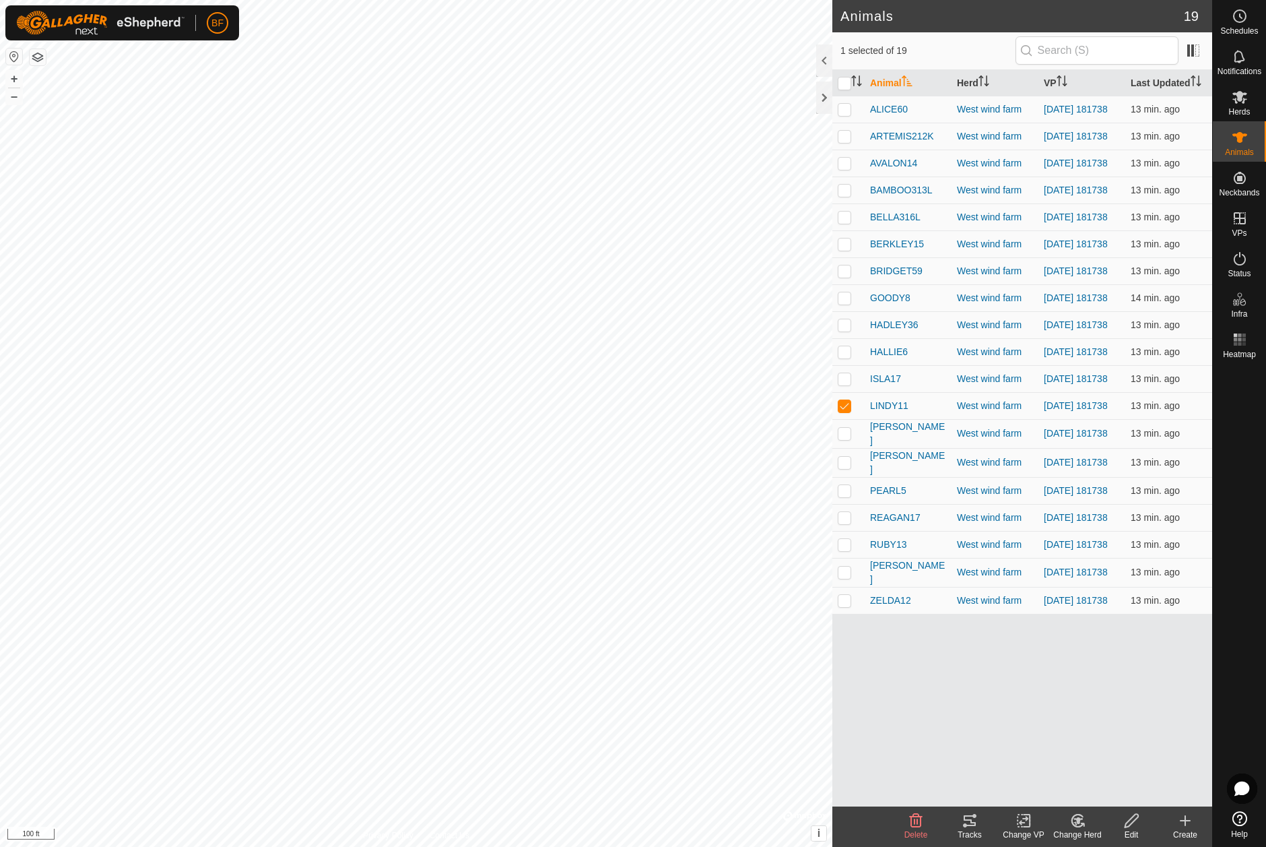
click at [965, 824] on icon at bounding box center [965, 825] width 4 height 4
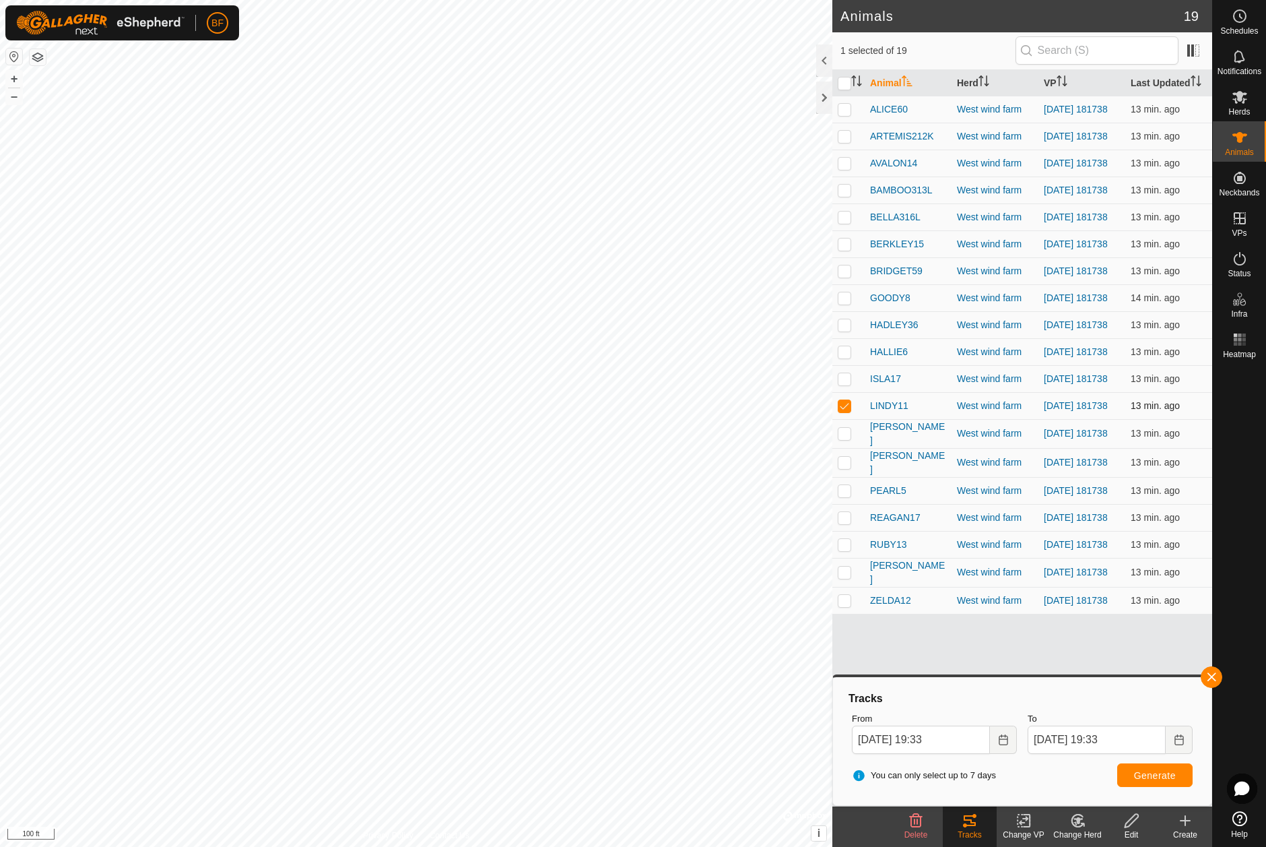
drag, startPoint x: 849, startPoint y: 425, endPoint x: 843, endPoint y: 429, distance: 7.3
click at [848, 411] on p-checkbox at bounding box center [844, 405] width 13 height 11
checkbox input "false"
click at [847, 439] on p-checkbox at bounding box center [844, 433] width 13 height 11
drag, startPoint x: 1210, startPoint y: 673, endPoint x: 1159, endPoint y: 687, distance: 53.1
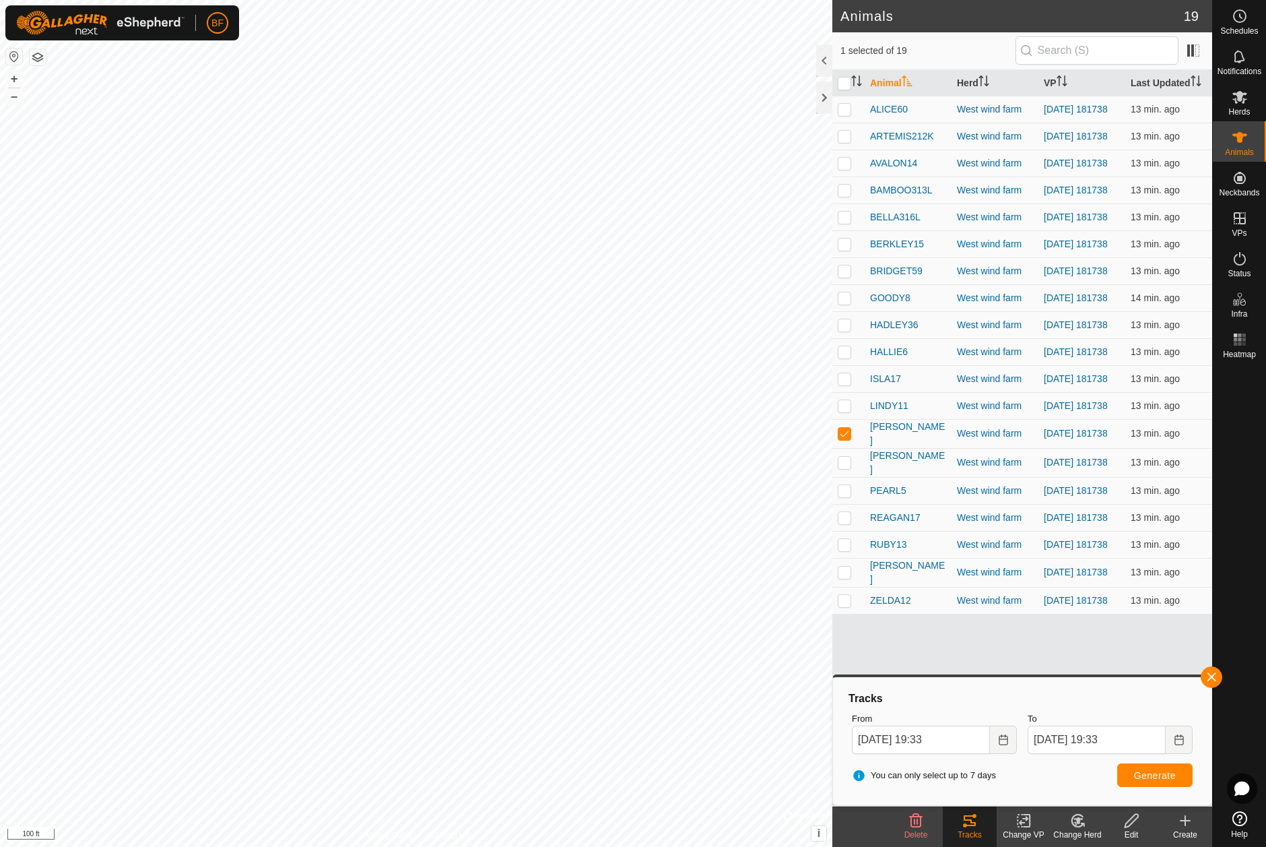
click at [1208, 674] on span "button" at bounding box center [1211, 677] width 11 height 11
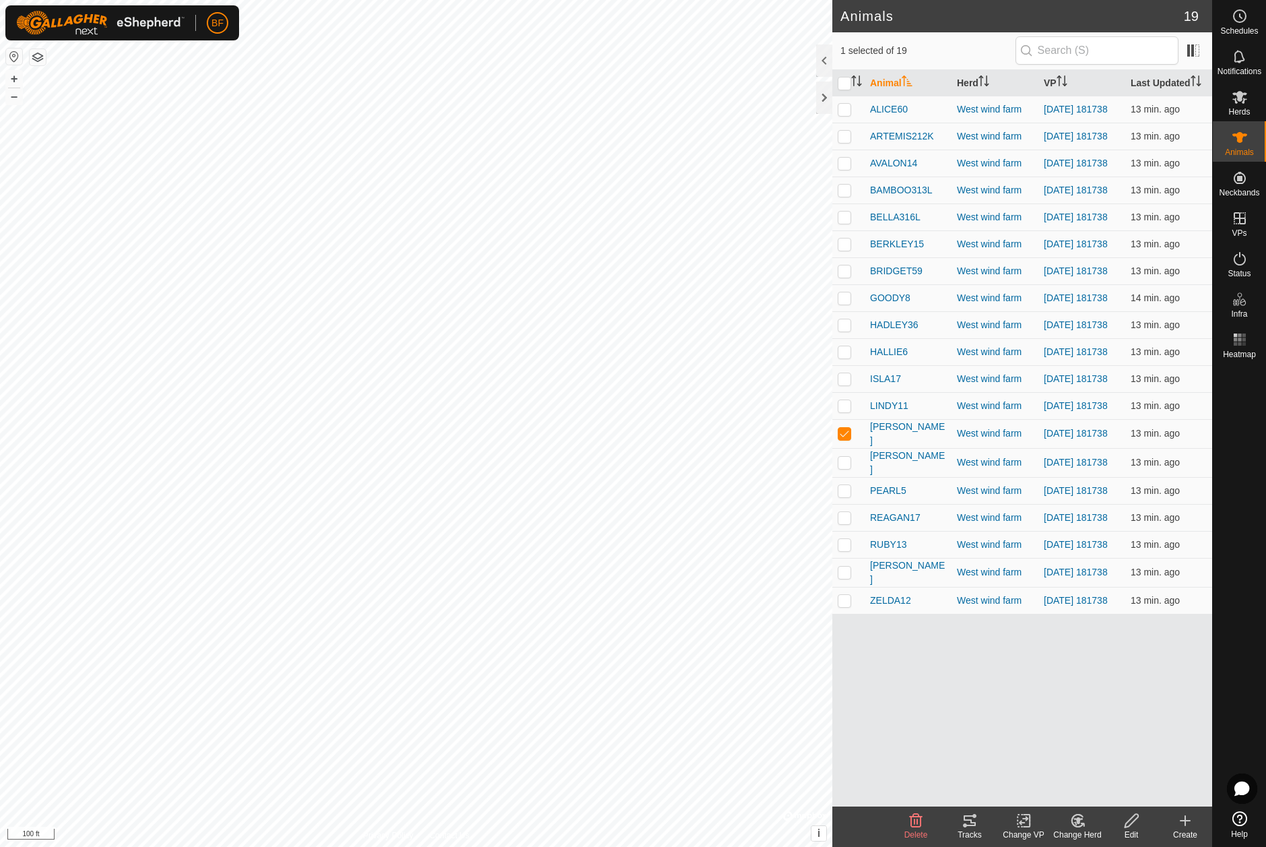
click at [971, 817] on icon at bounding box center [970, 820] width 16 height 16
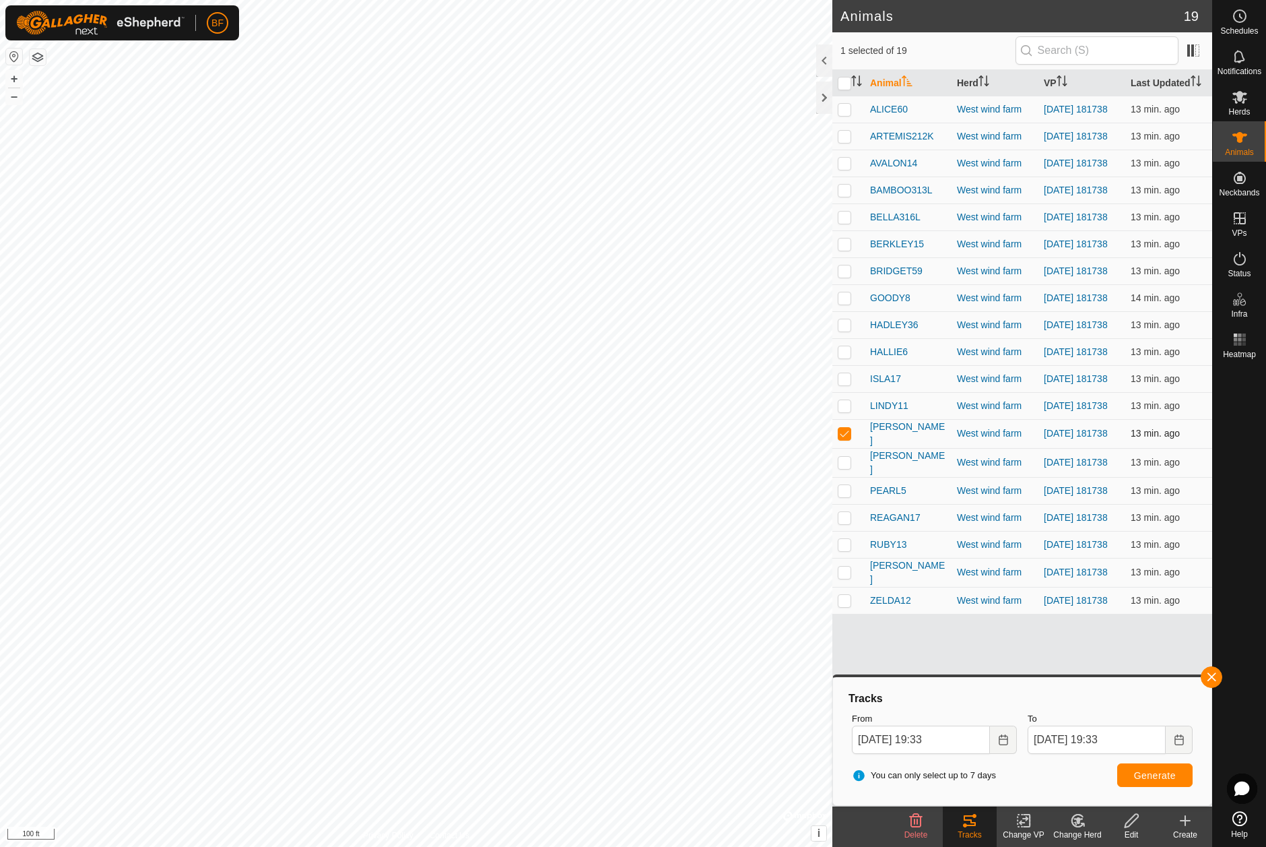
click at [845, 439] on p-checkbox at bounding box center [844, 433] width 13 height 11
checkbox input "false"
click at [842, 467] on p-checkbox at bounding box center [844, 462] width 13 height 11
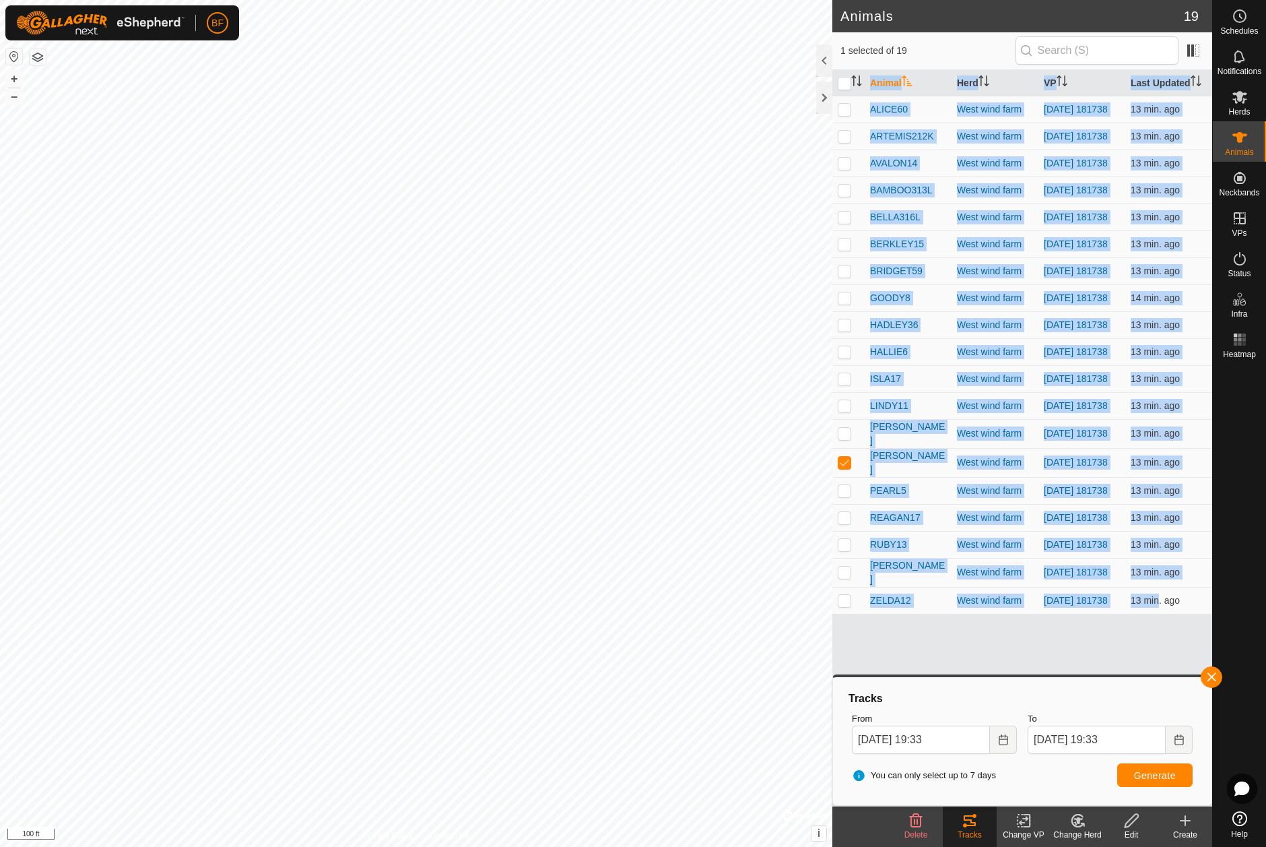
drag, startPoint x: 1167, startPoint y: 648, endPoint x: 1188, endPoint y: 659, distance: 23.5
click at [1187, 655] on div "Animal Herd VP Last Updated ALICE60 West wind farm [DATE] 181738 13 min. ago AR…" at bounding box center [1023, 438] width 380 height 736
click at [1212, 676] on button "button" at bounding box center [1212, 677] width 22 height 22
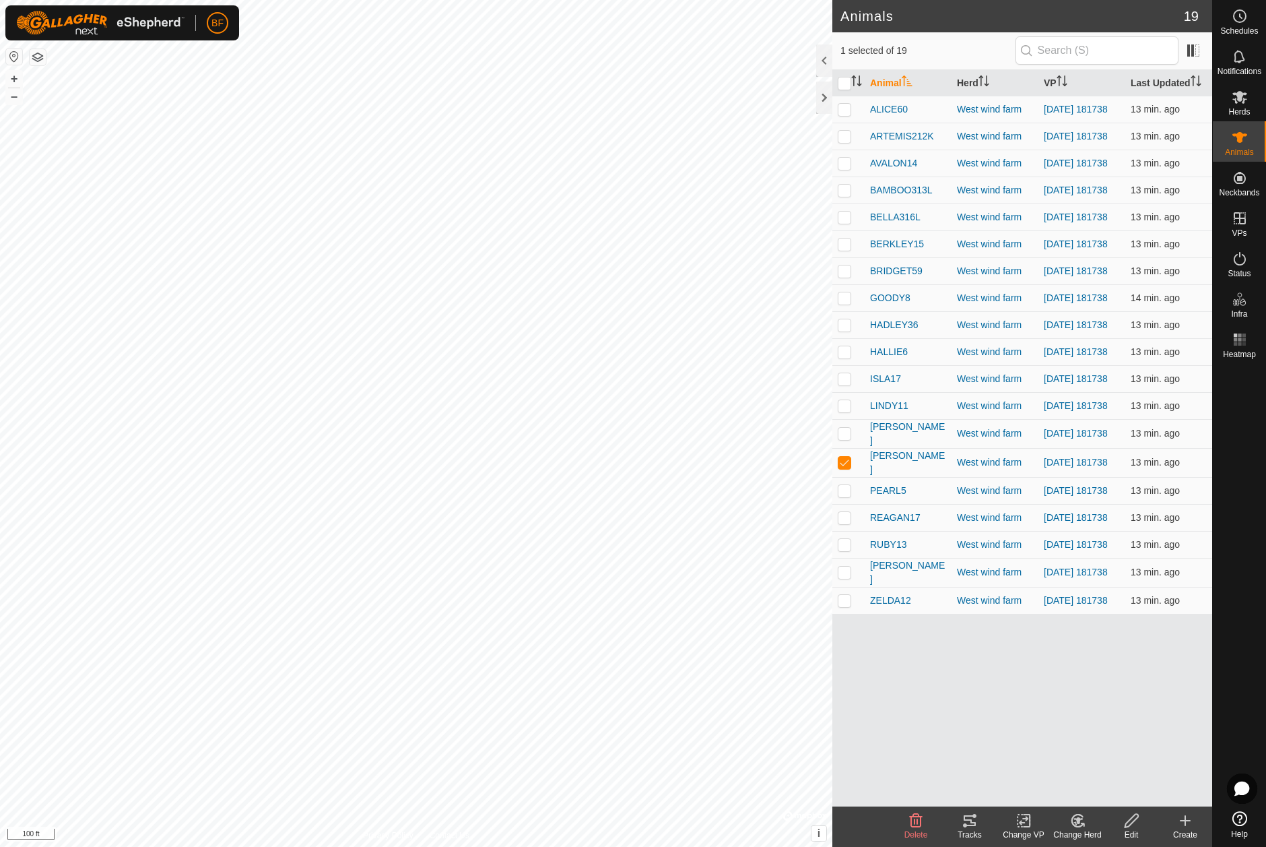
click at [977, 816] on tracks-svg-icon at bounding box center [970, 820] width 54 height 16
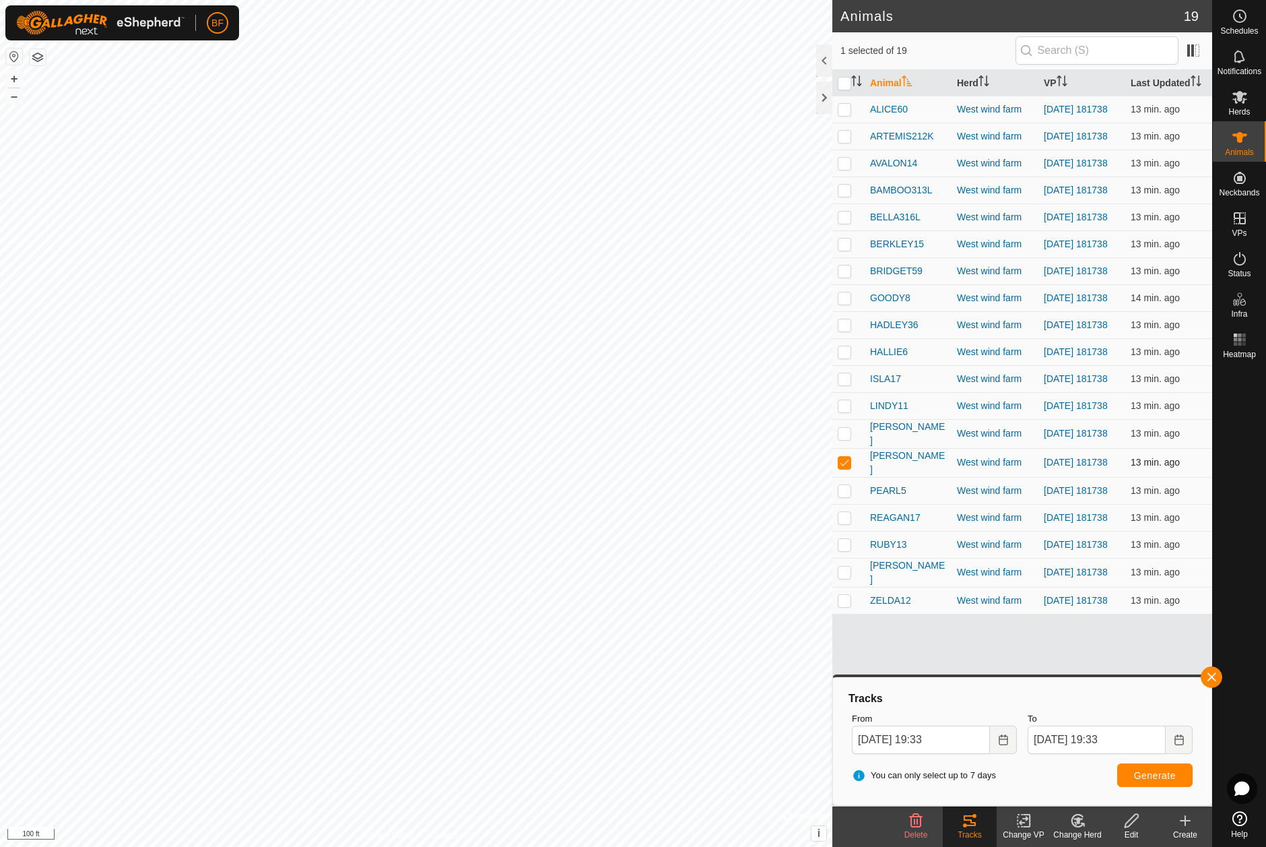
click at [845, 467] on p-checkbox at bounding box center [844, 462] width 13 height 11
click at [847, 496] on p-checkbox at bounding box center [844, 490] width 13 height 11
checkbox input "false"
click at [1204, 678] on button "button" at bounding box center [1212, 677] width 22 height 22
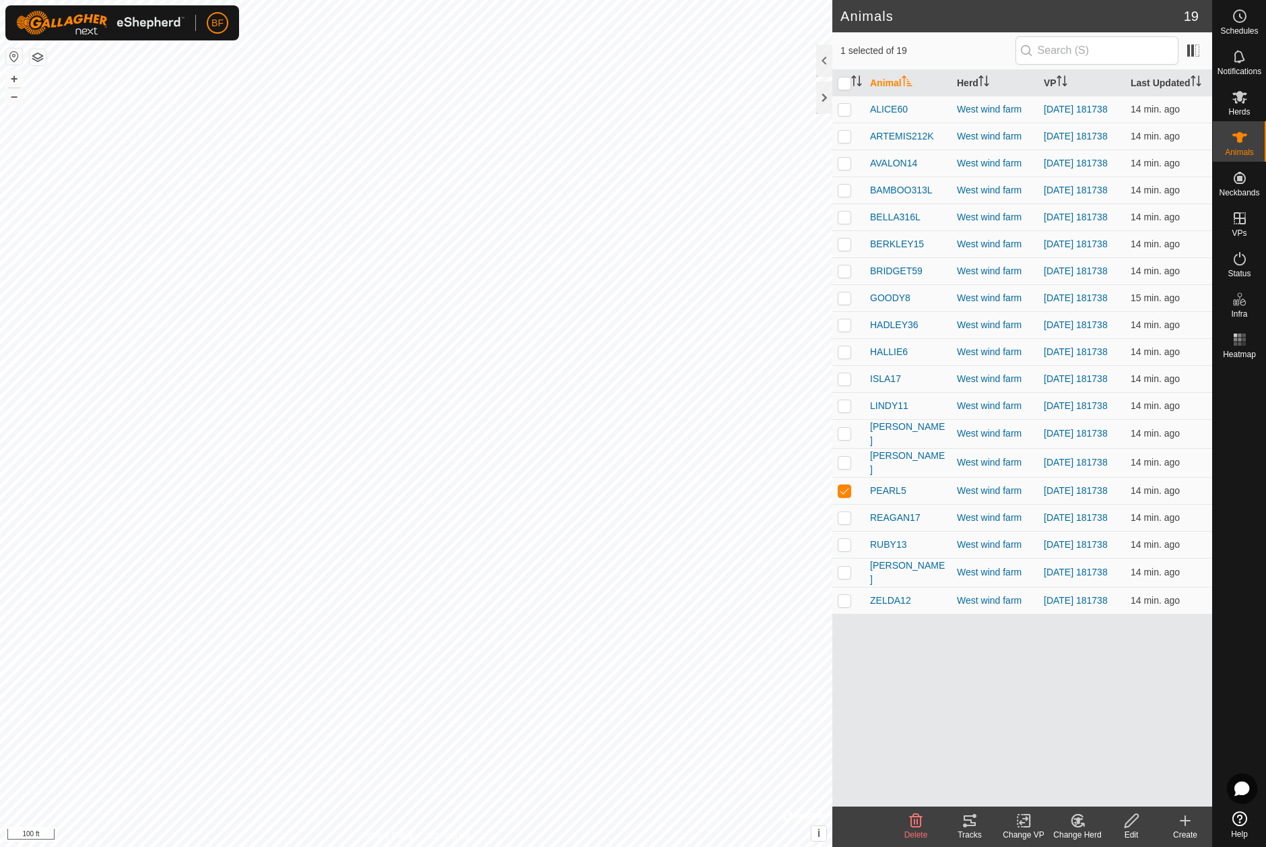
click at [979, 822] on tracks-svg-icon at bounding box center [970, 820] width 54 height 16
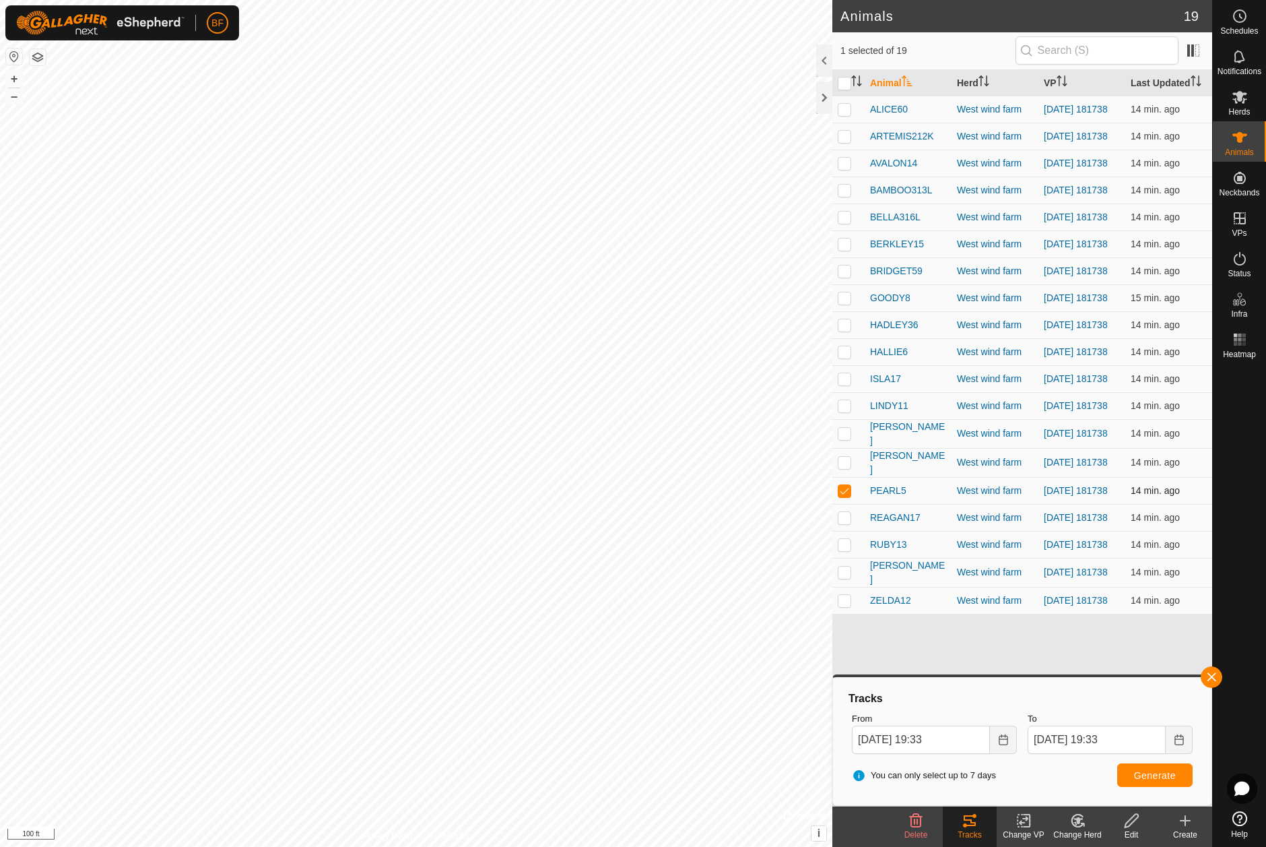
drag, startPoint x: 843, startPoint y: 515, endPoint x: 841, endPoint y: 527, distance: 11.5
click at [843, 496] on p-checkbox at bounding box center [844, 490] width 13 height 11
checkbox input "false"
click at [845, 523] on p-checkbox at bounding box center [844, 517] width 13 height 11
click at [1214, 678] on button "button" at bounding box center [1212, 677] width 22 height 22
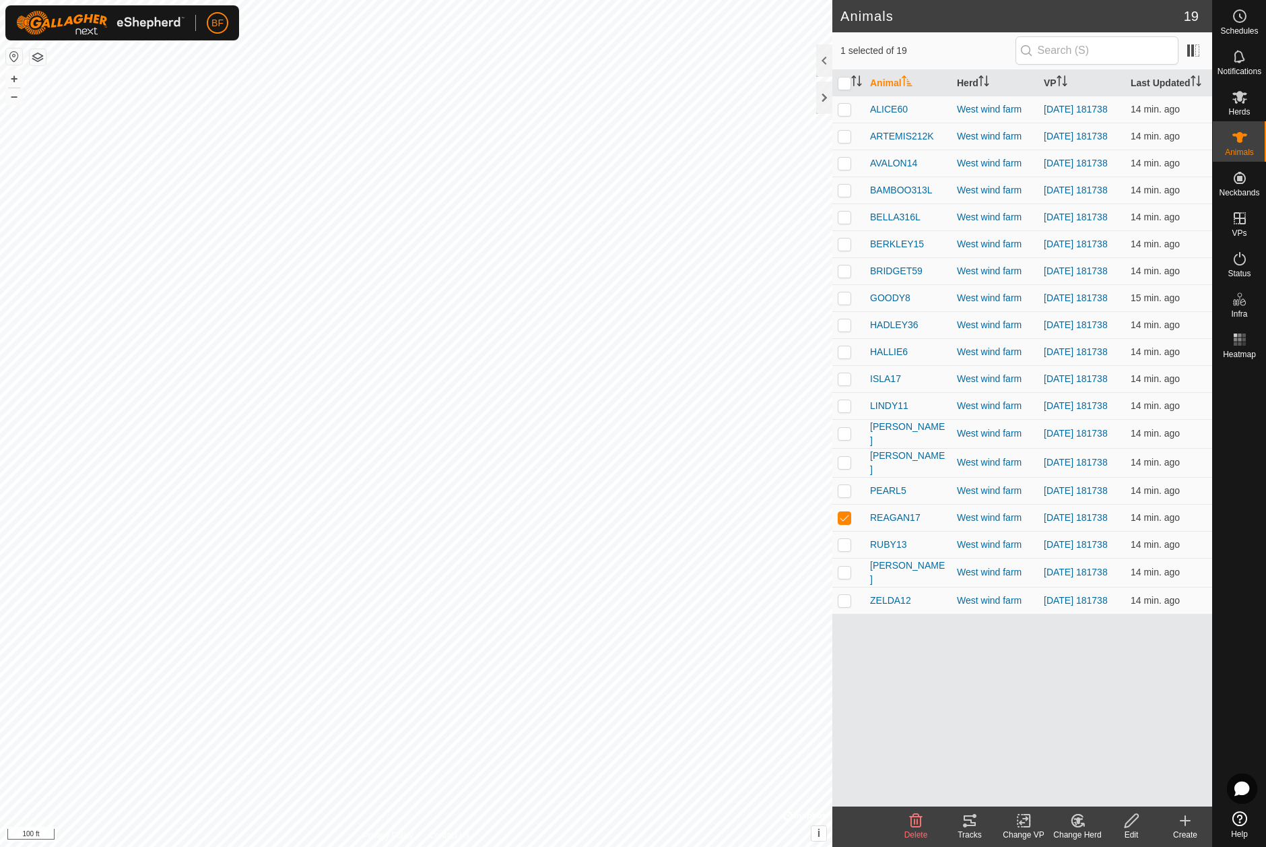
click at [969, 826] on icon at bounding box center [970, 820] width 12 height 11
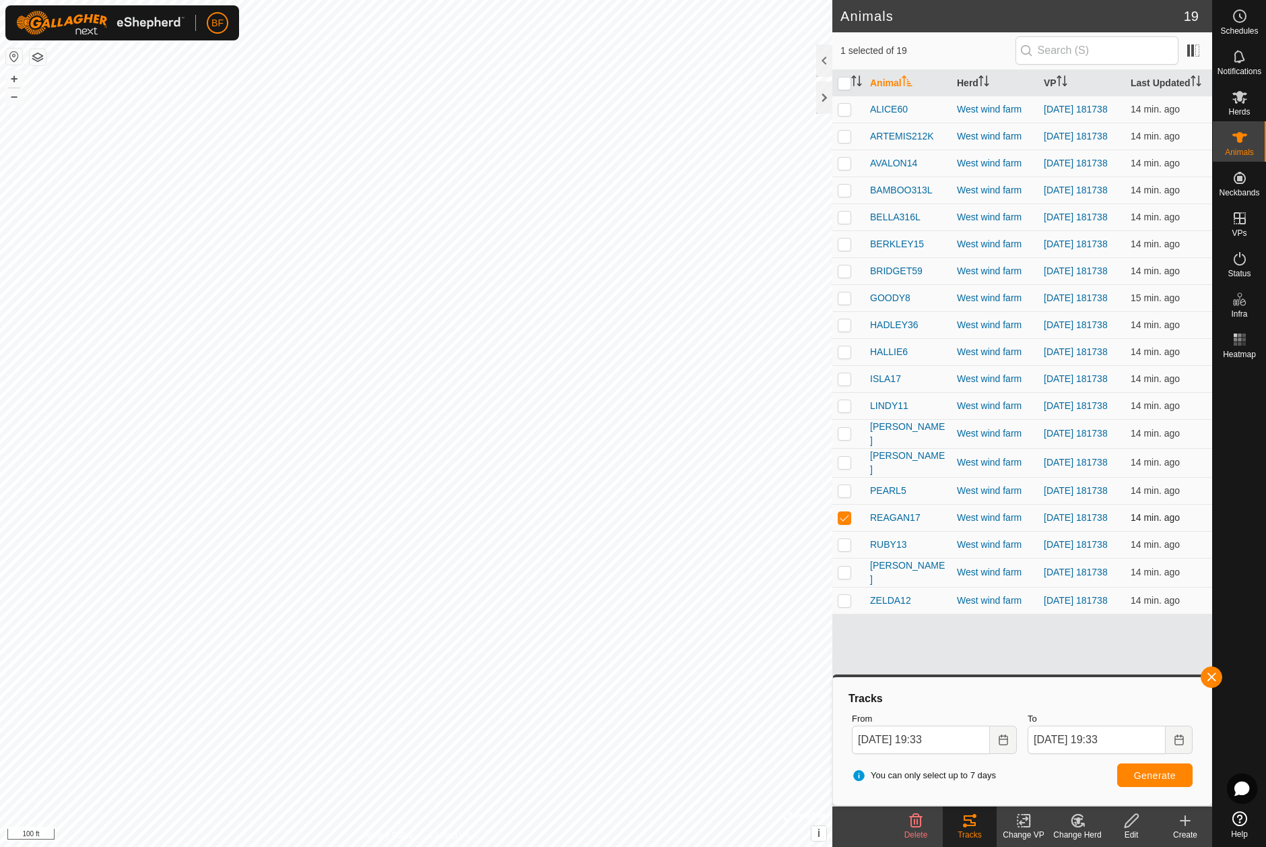
drag, startPoint x: 839, startPoint y: 539, endPoint x: 849, endPoint y: 559, distance: 22.3
click at [843, 523] on p-checkbox at bounding box center [844, 517] width 13 height 11
checkbox input "false"
drag, startPoint x: 845, startPoint y: 575, endPoint x: 913, endPoint y: 587, distance: 68.3
click at [848, 550] on p-checkbox at bounding box center [844, 544] width 13 height 11
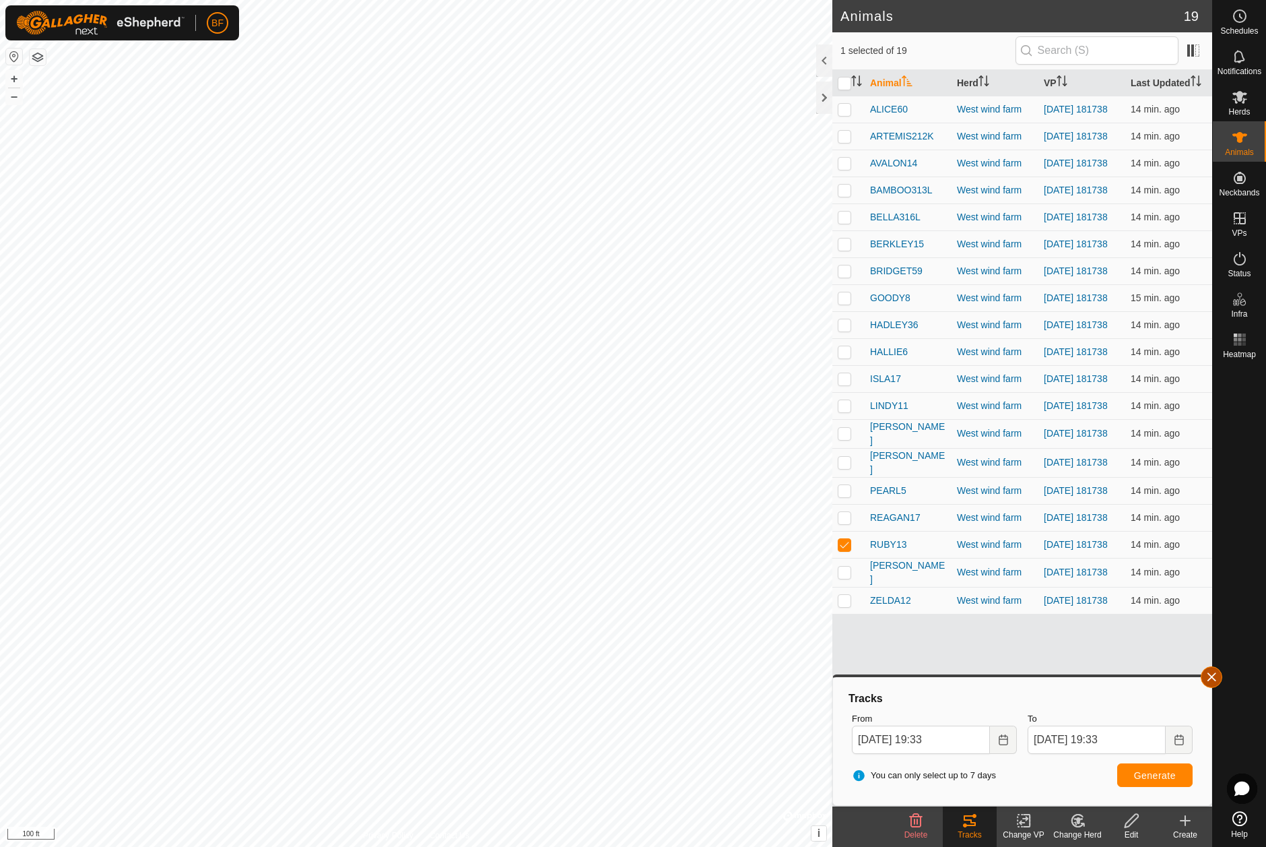
click at [1212, 674] on button "button" at bounding box center [1212, 677] width 22 height 22
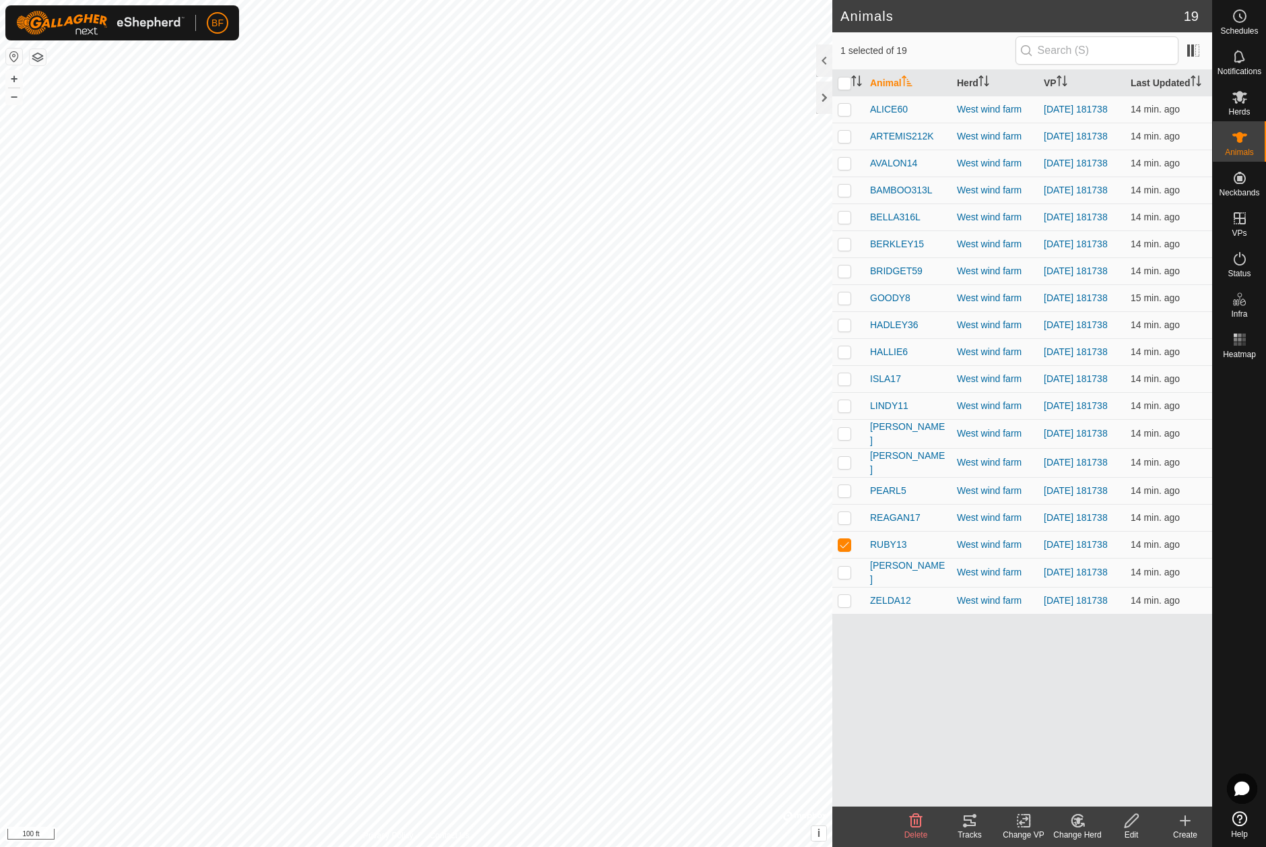
click at [964, 817] on icon at bounding box center [970, 820] width 12 height 11
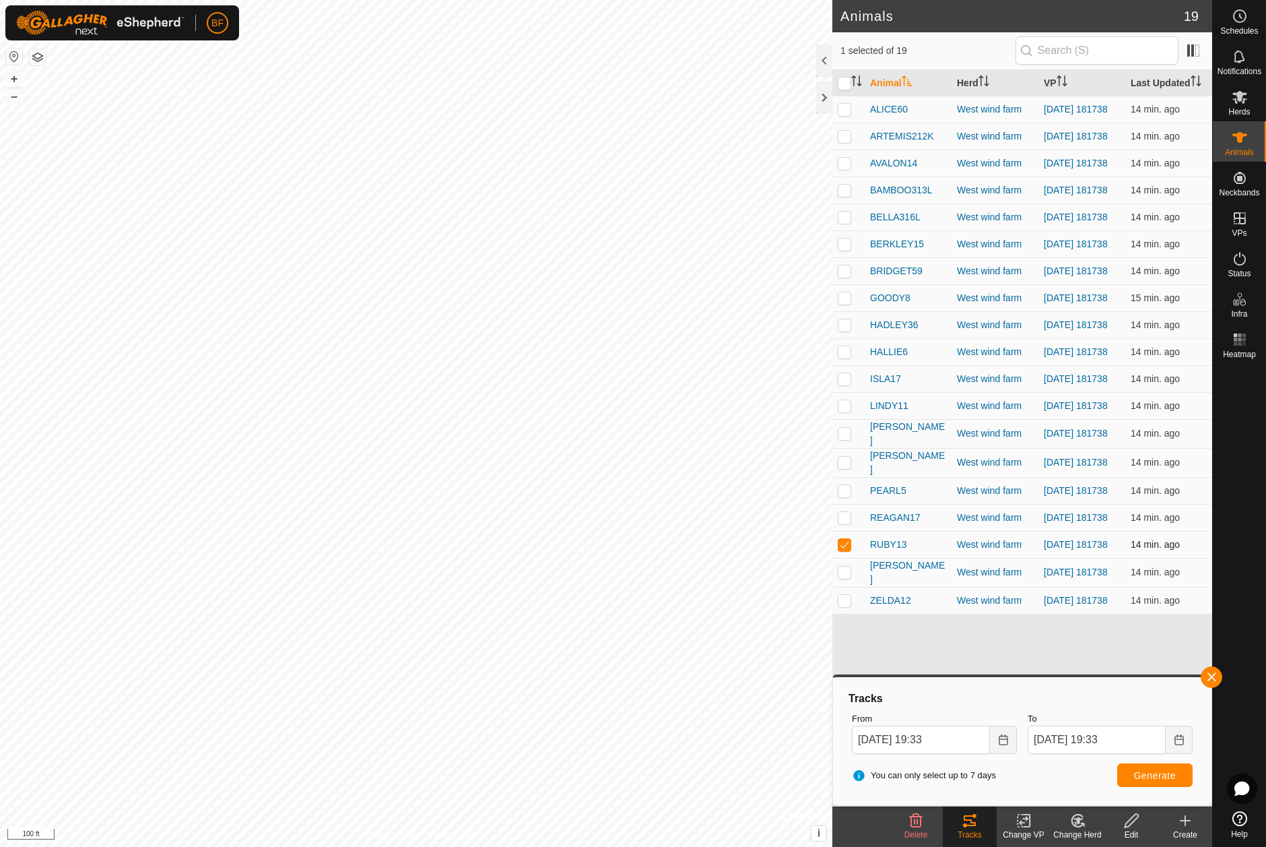
click at [845, 550] on p-checkbox at bounding box center [844, 544] width 13 height 11
checkbox input "false"
drag, startPoint x: 844, startPoint y: 601, endPoint x: 985, endPoint y: 630, distance: 144.5
click at [853, 587] on td at bounding box center [849, 572] width 32 height 29
click at [1206, 678] on button "button" at bounding box center [1212, 677] width 22 height 22
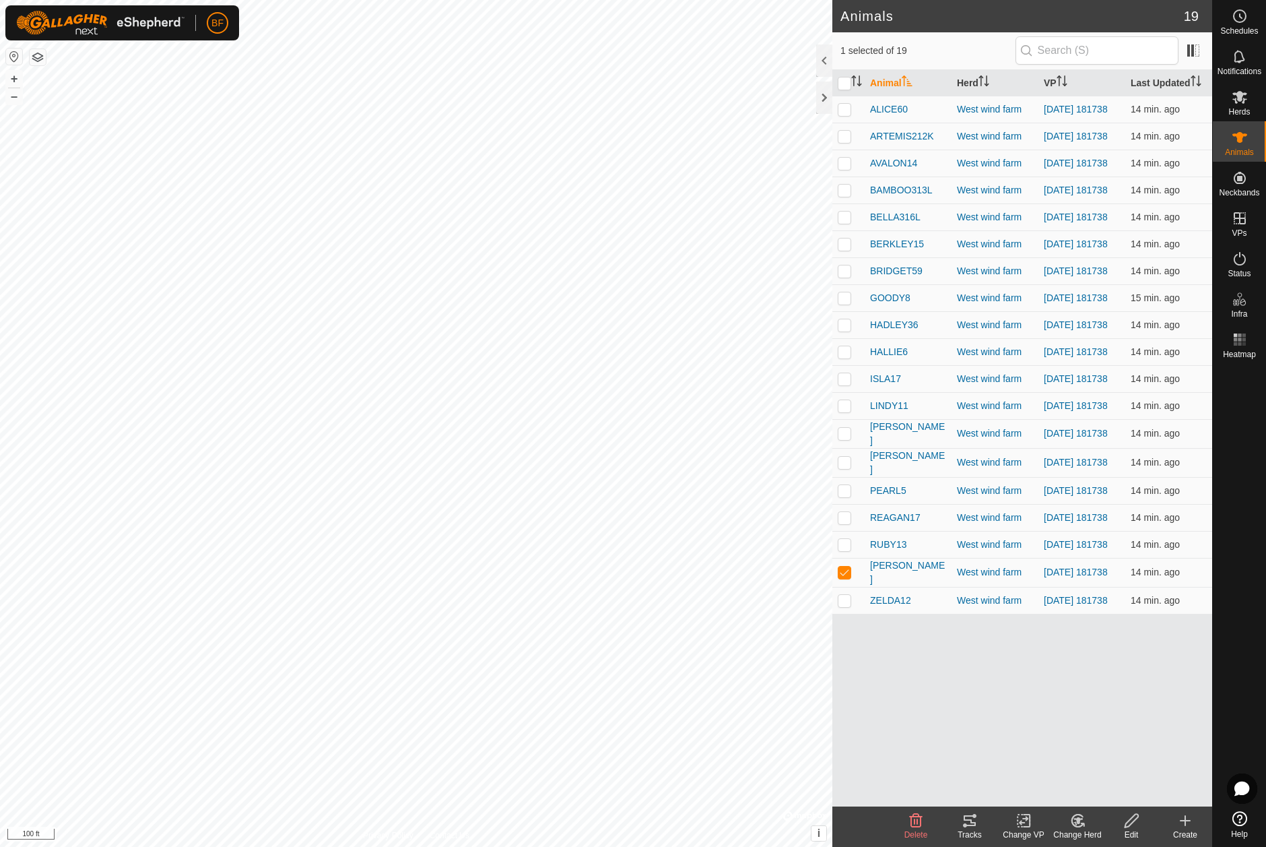
click at [974, 826] on icon at bounding box center [970, 820] width 16 height 16
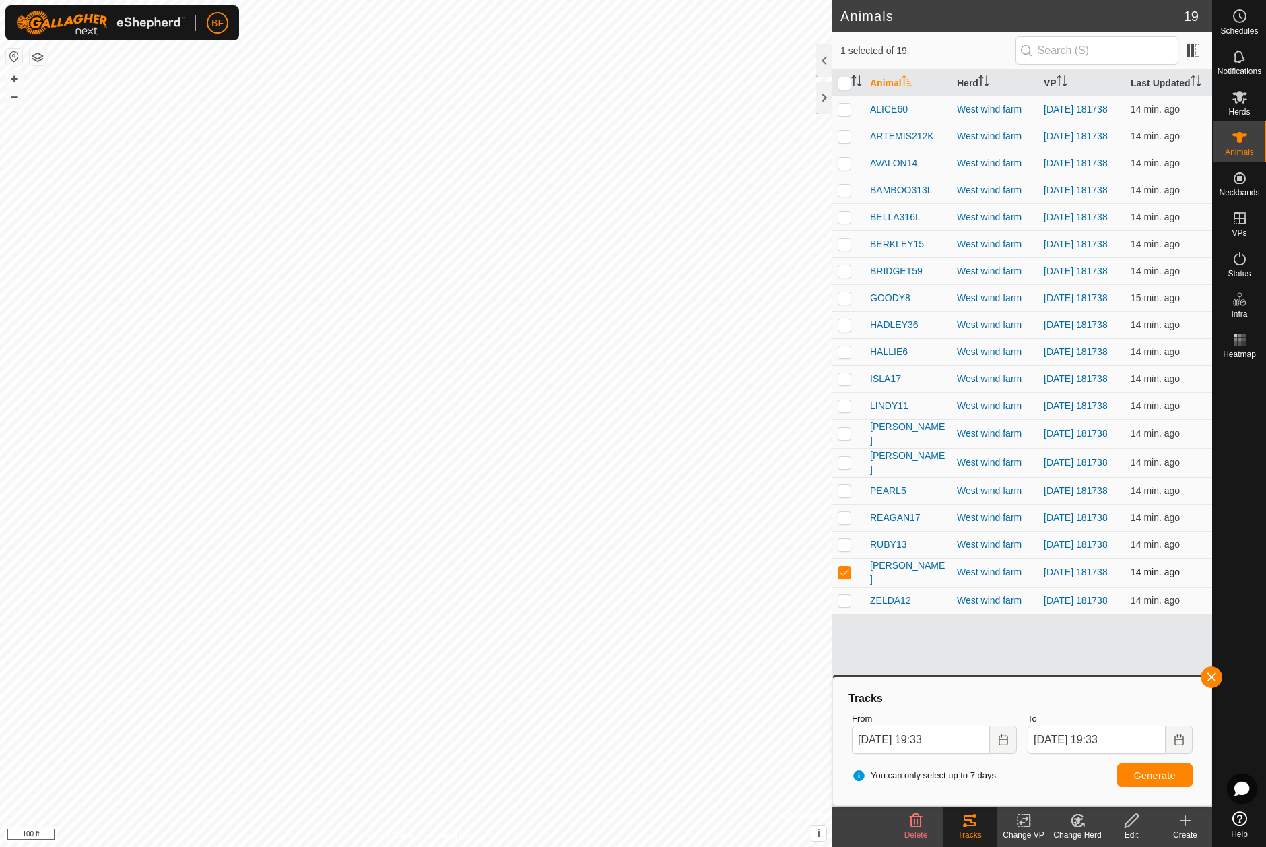
click at [845, 577] on p-checkbox at bounding box center [844, 571] width 13 height 11
checkbox input "false"
drag, startPoint x: 845, startPoint y: 628, endPoint x: 898, endPoint y: 637, distance: 53.9
click at [845, 606] on p-checkbox at bounding box center [844, 600] width 13 height 11
checkbox input "true"
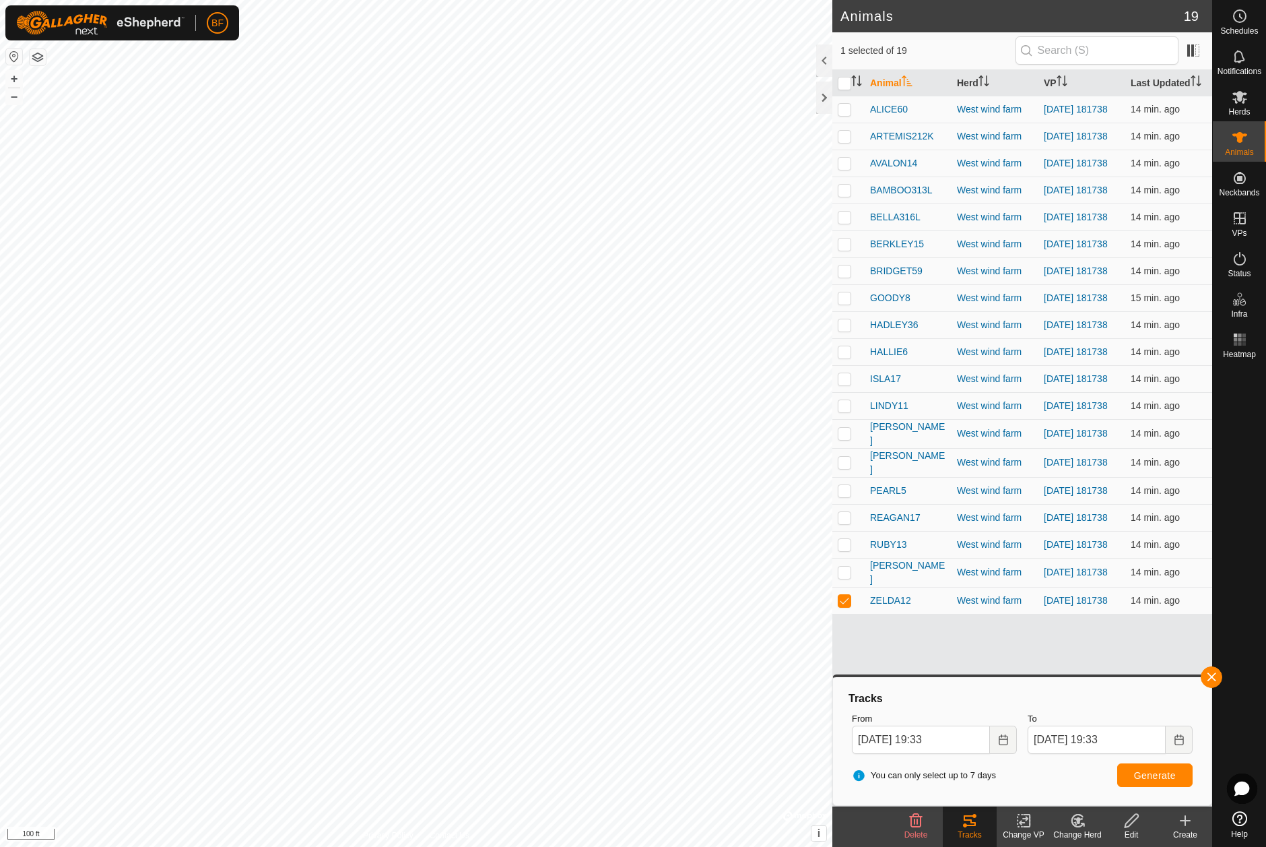
click at [1212, 678] on button "button" at bounding box center [1212, 677] width 22 height 22
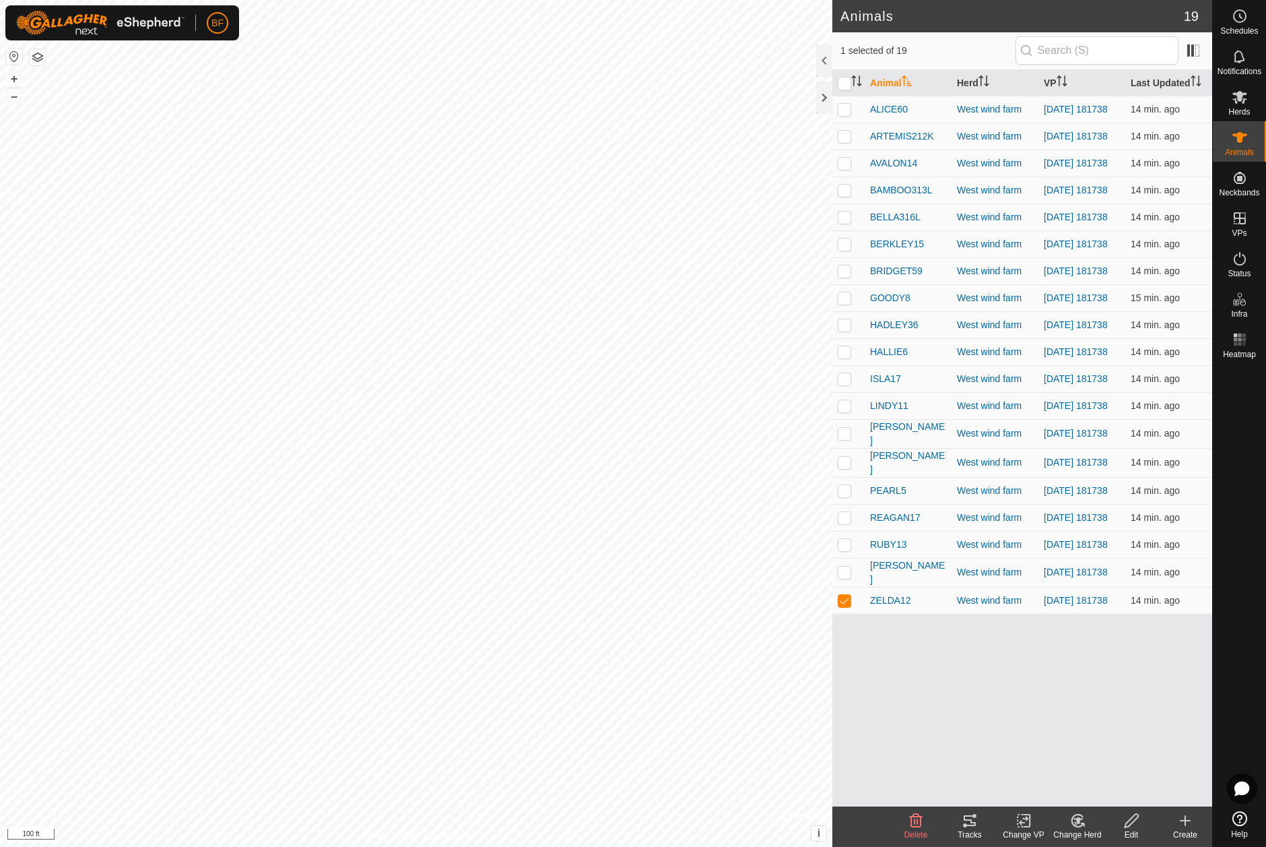
click at [971, 831] on div "Tracks" at bounding box center [970, 835] width 54 height 12
